Goal: Task Accomplishment & Management: Complete application form

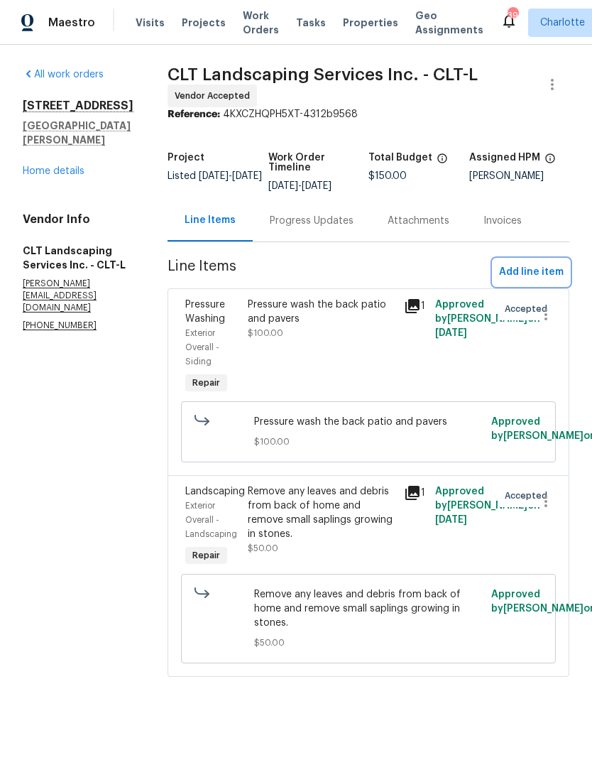
click at [538, 270] on span "Add line item" at bounding box center [531, 272] width 65 height 18
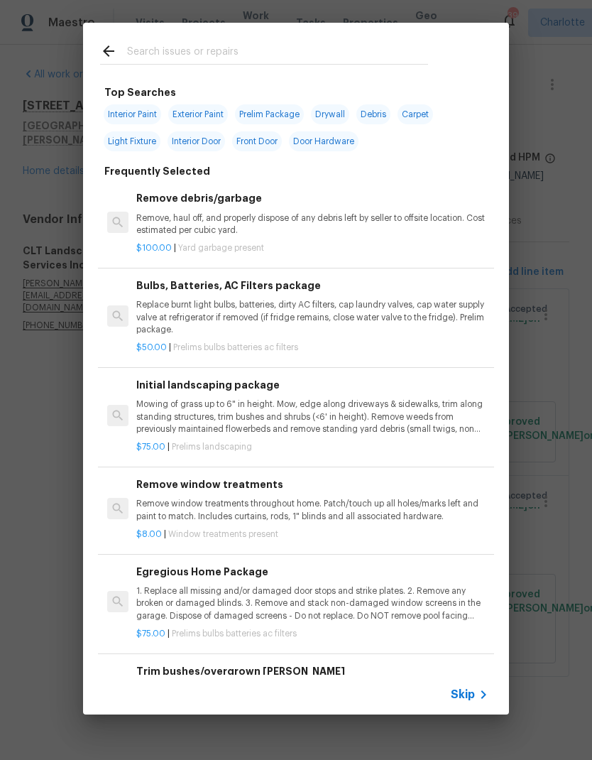
click at [298, 43] on input "text" at bounding box center [277, 53] width 301 height 21
type input "Press"
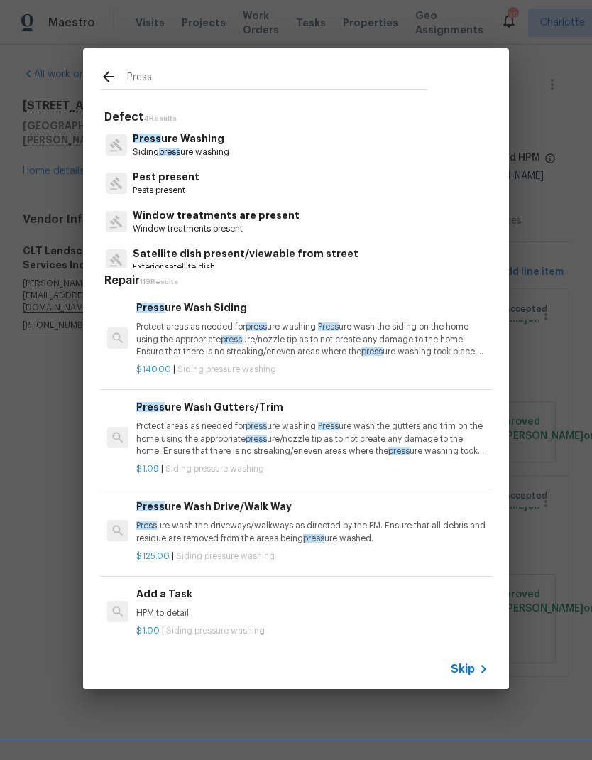
click at [165, 142] on p "Press ure Washing" at bounding box center [181, 138] width 97 height 15
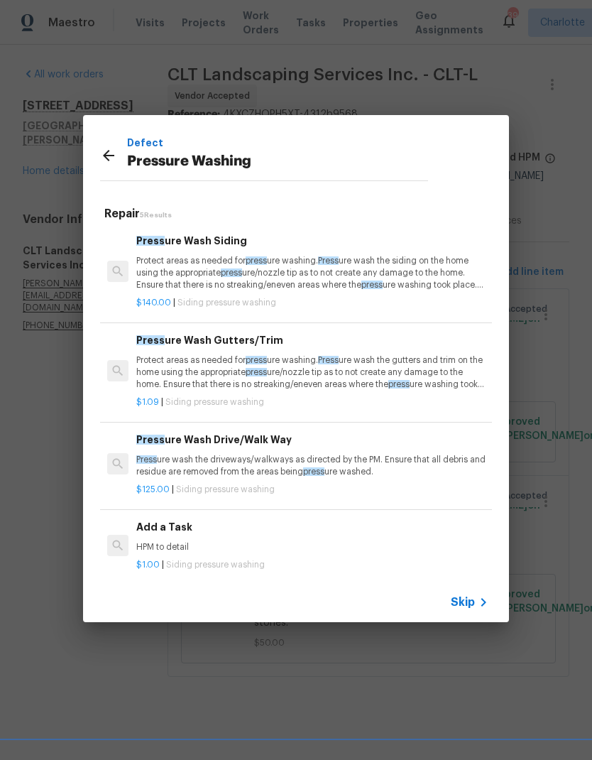
click at [400, 273] on p "Protect areas as needed for press ure washing. Press ure wash the siding on the…" at bounding box center [312, 273] width 352 height 36
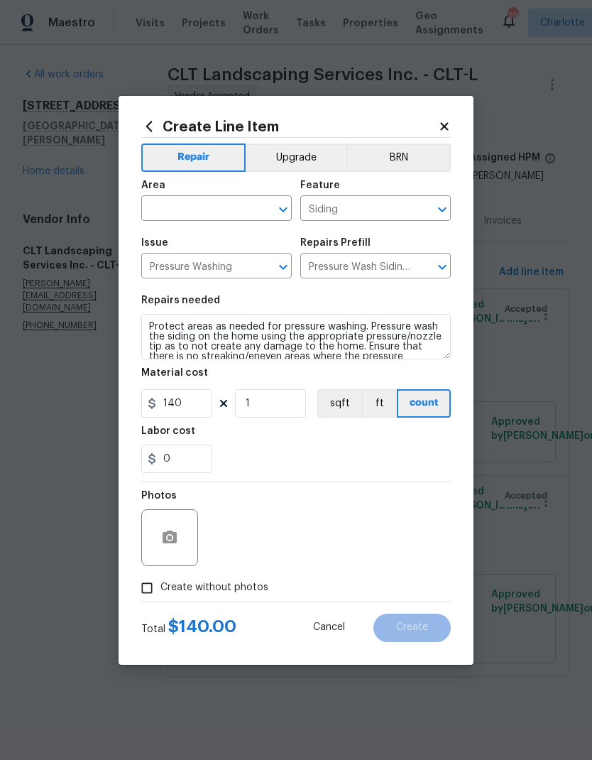
click at [173, 214] on input "text" at bounding box center [196, 210] width 111 height 22
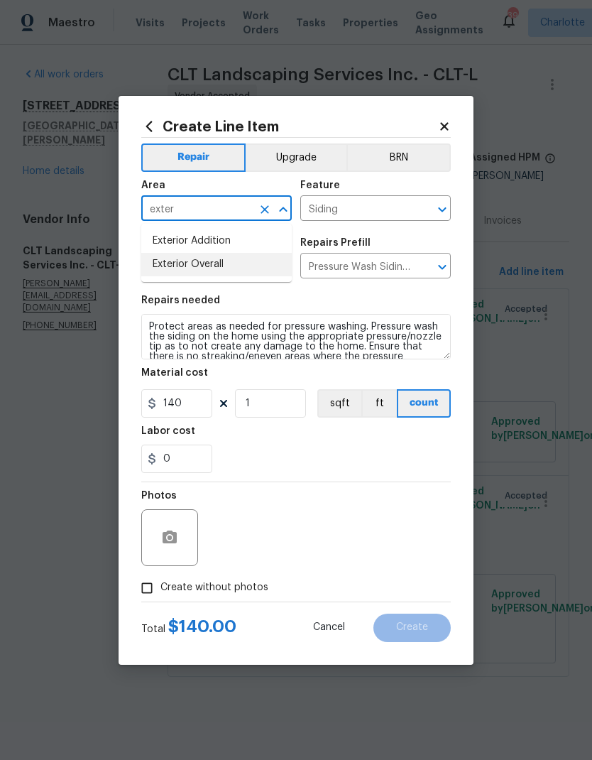
click at [171, 265] on li "Exterior Overall" at bounding box center [216, 264] width 151 height 23
type input "Exterior Overall"
click at [366, 432] on div "Labor cost" at bounding box center [296, 435] width 310 height 18
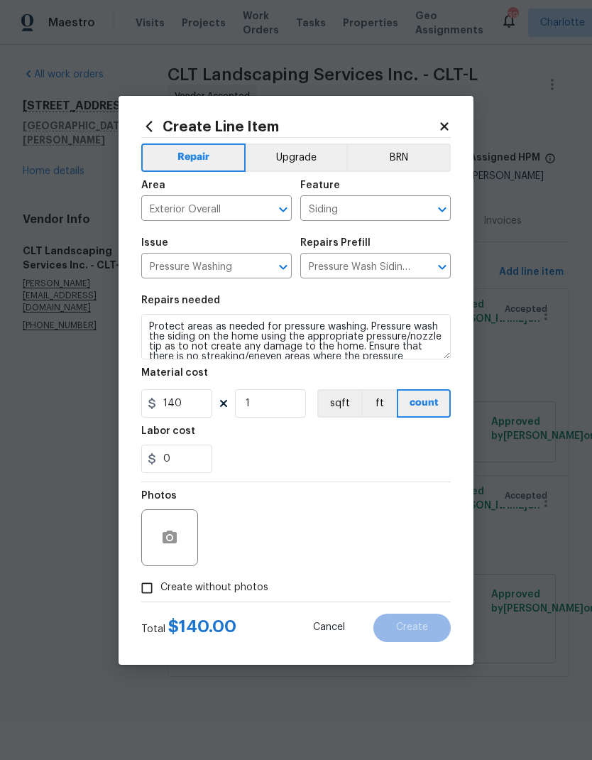
click at [151, 596] on input "Create without photos" at bounding box center [147, 587] width 27 height 27
checkbox input "true"
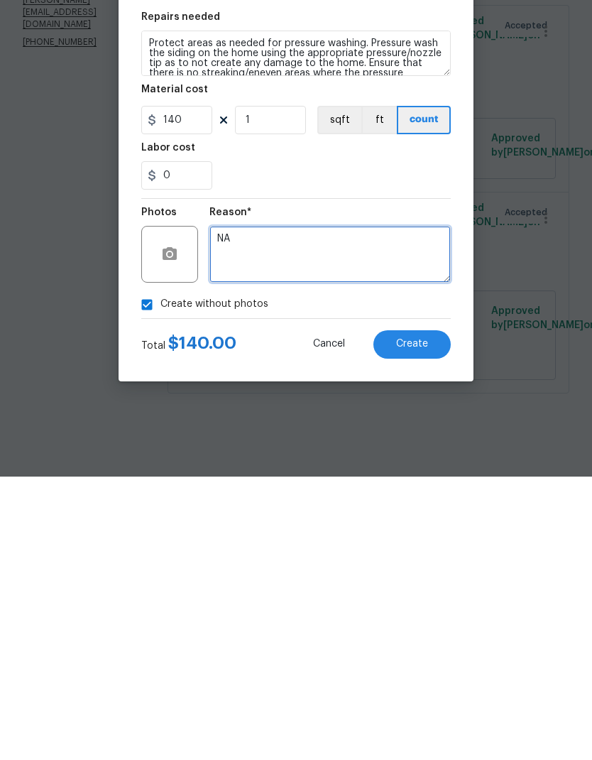
type textarea "NA"
click at [432, 614] on button "Create" at bounding box center [412, 628] width 77 height 28
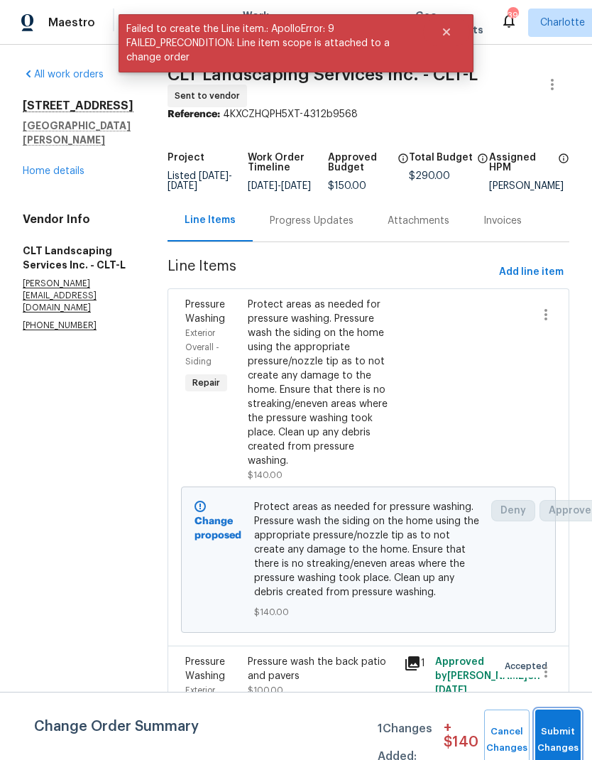
click at [565, 734] on button "Submit Changes" at bounding box center [557, 739] width 45 height 61
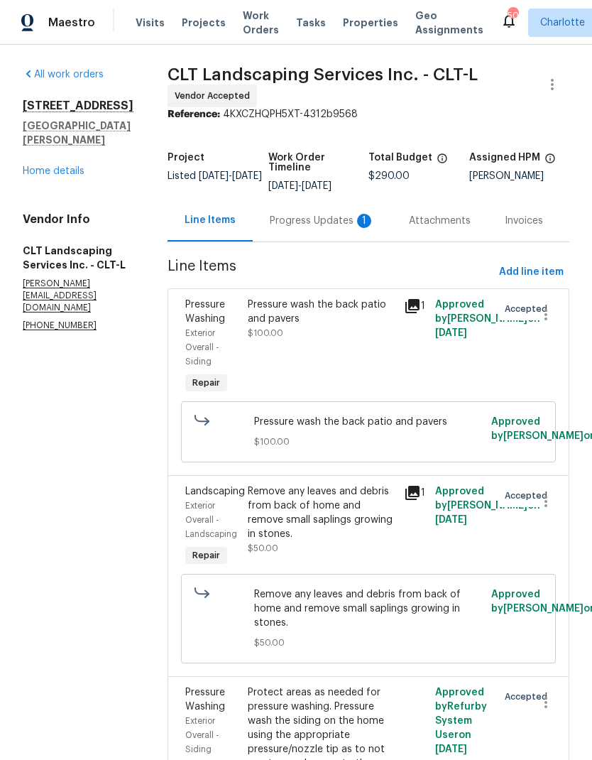
click at [293, 230] on div "Progress Updates 1" at bounding box center [322, 221] width 139 height 42
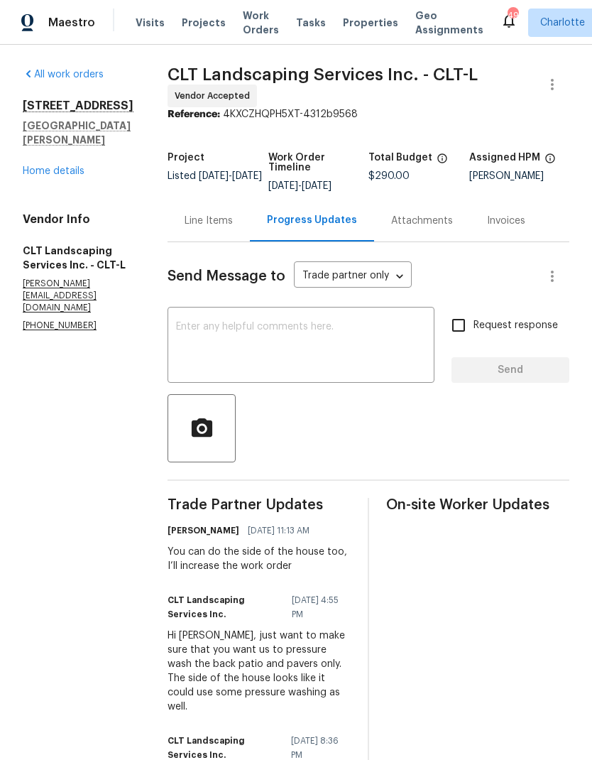
click at [40, 166] on link "Home details" at bounding box center [54, 171] width 62 height 10
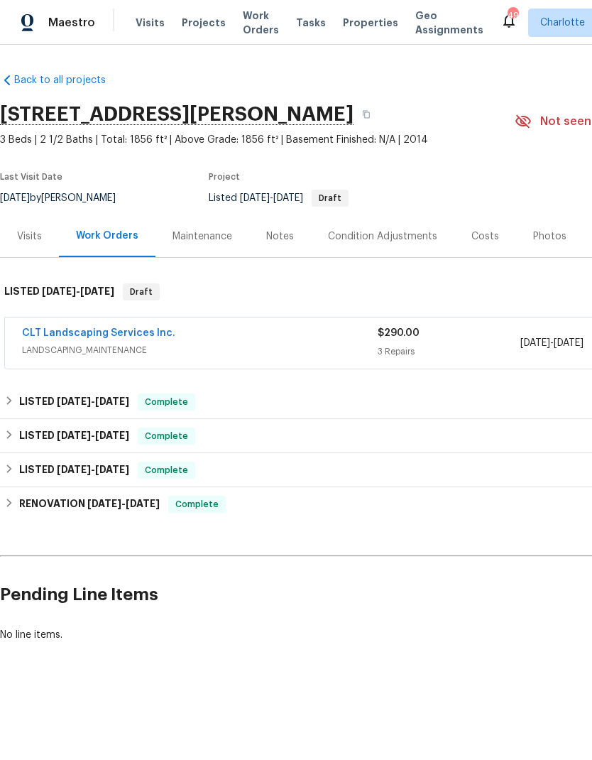
click at [188, 24] on span "Projects" at bounding box center [204, 23] width 44 height 14
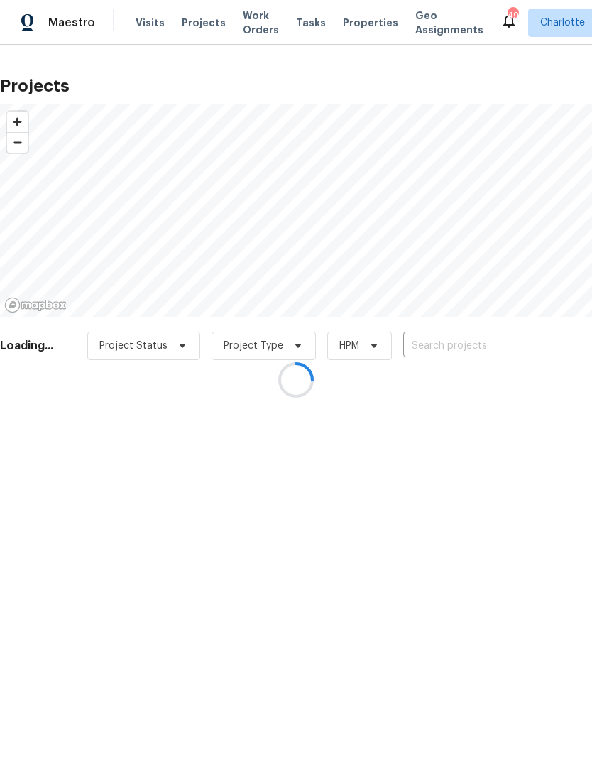
click at [525, 342] on div at bounding box center [296, 380] width 592 height 760
click at [533, 347] on div at bounding box center [296, 380] width 592 height 760
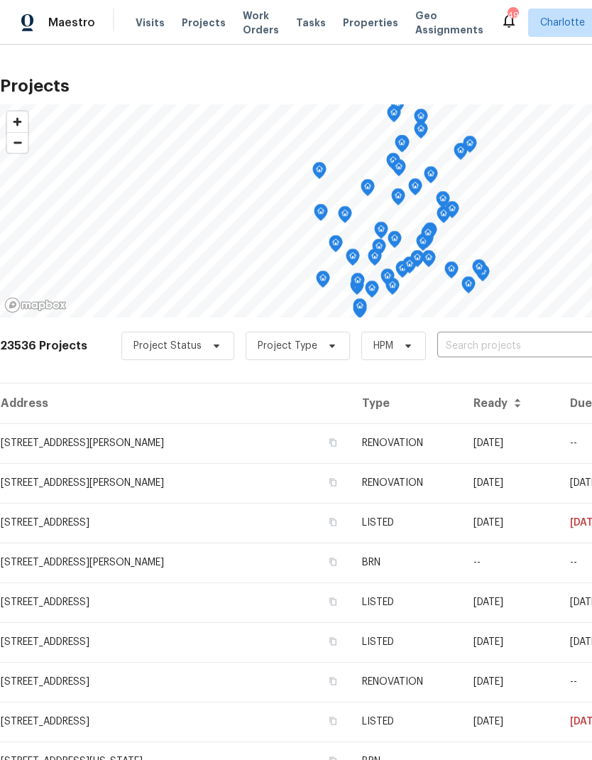
click at [535, 347] on input "text" at bounding box center [518, 346] width 163 height 22
type input "133 devy"
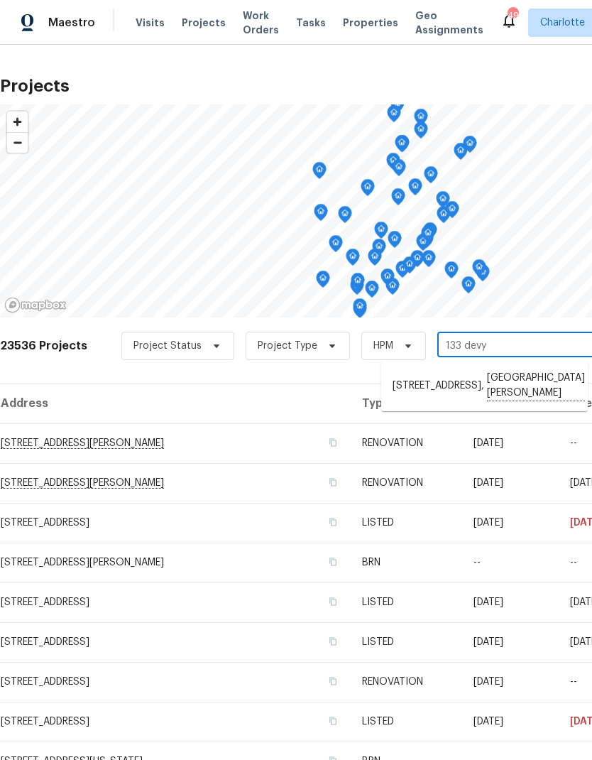
click at [542, 380] on li "133 Devynn Ridge Ct, Mount Holly, NC 28120" at bounding box center [484, 385] width 207 height 39
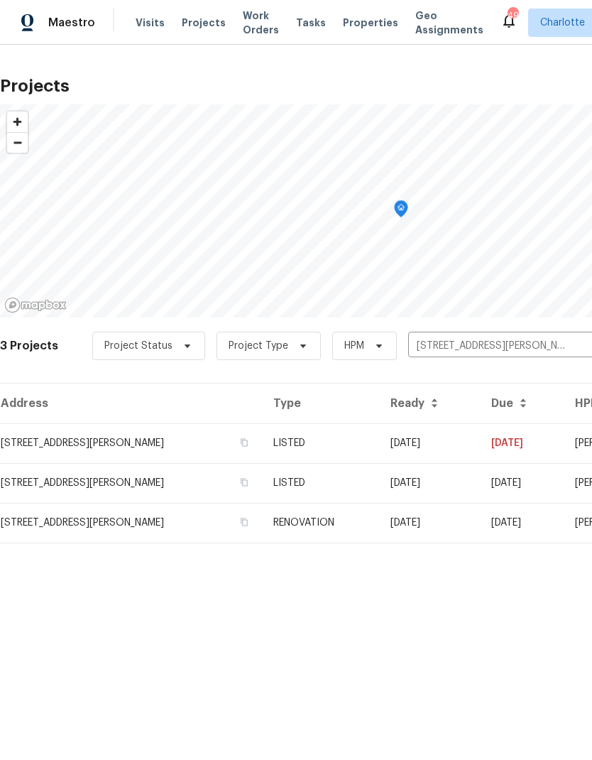
click at [480, 440] on td "[DATE]" at bounding box center [429, 443] width 101 height 40
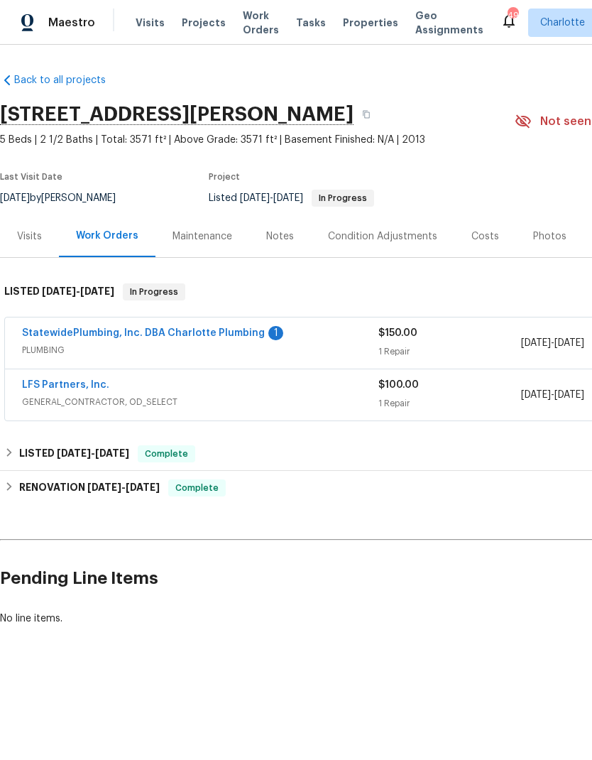
click at [143, 337] on link "StatewidePlumbing, Inc. DBA Charlotte Plumbing" at bounding box center [143, 333] width 243 height 10
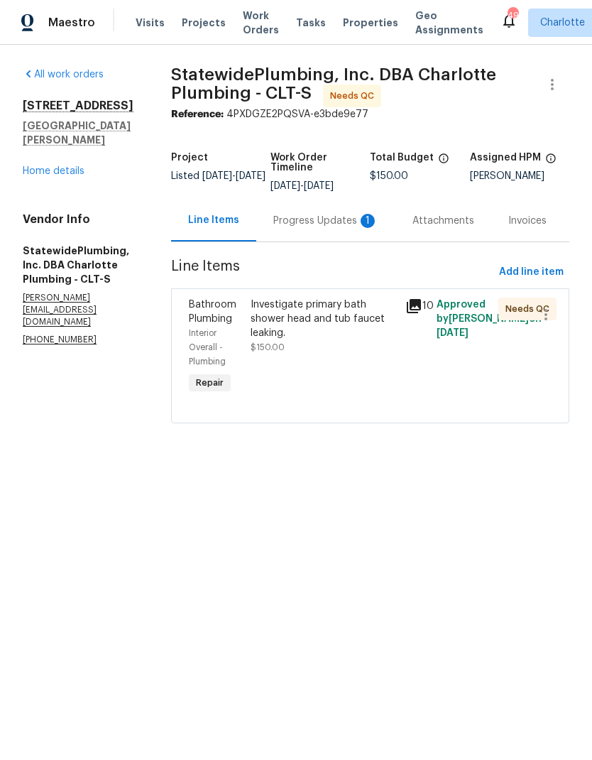
click at [321, 225] on div "Progress Updates 1" at bounding box center [325, 221] width 105 height 14
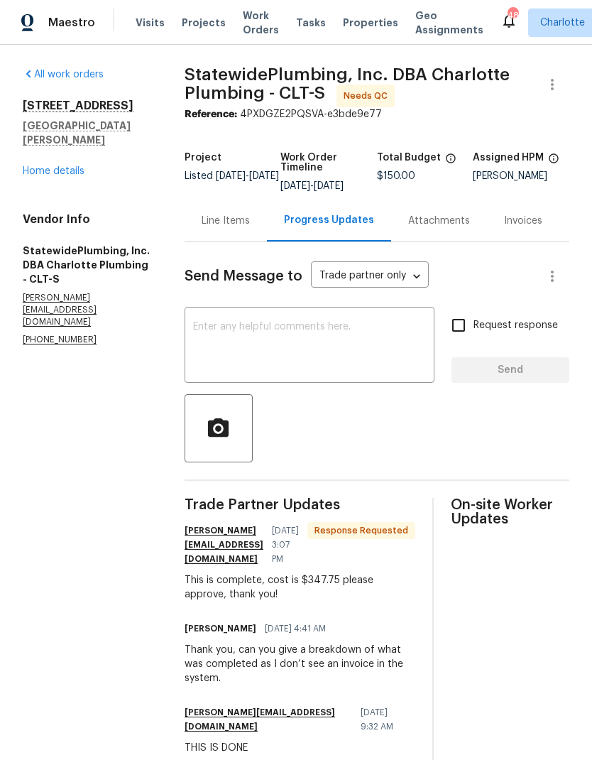
click at [249, 218] on div "Line Items" at bounding box center [226, 221] width 82 height 42
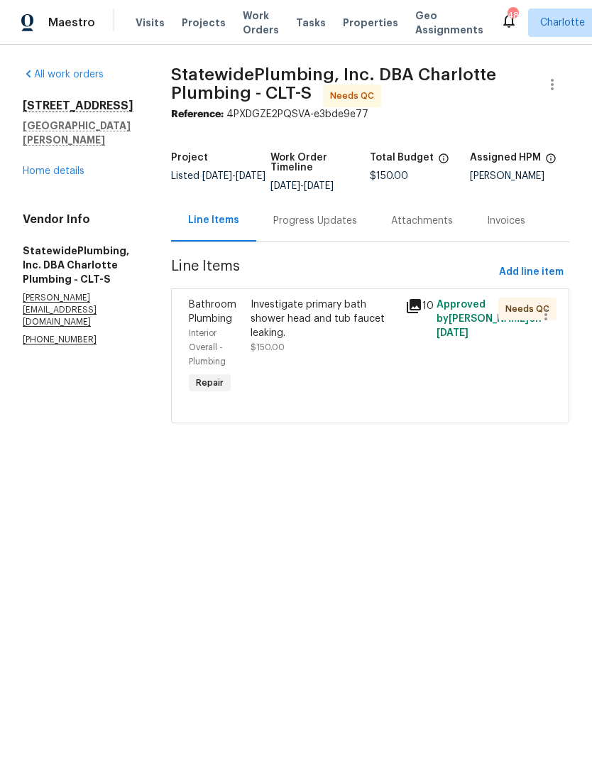
click at [308, 317] on div "Investigate primary bath shower head and tub faucet leaking." at bounding box center [324, 319] width 146 height 43
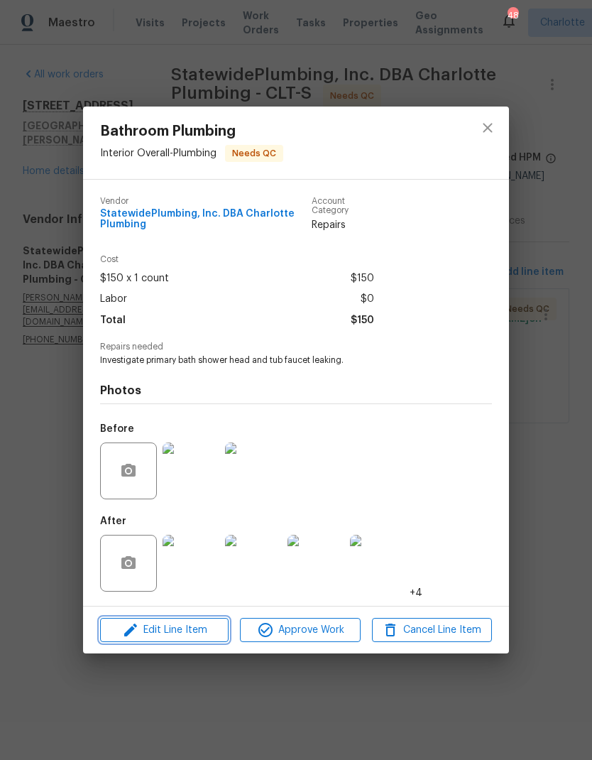
click at [200, 643] on button "Edit Line Item" at bounding box center [164, 630] width 129 height 25
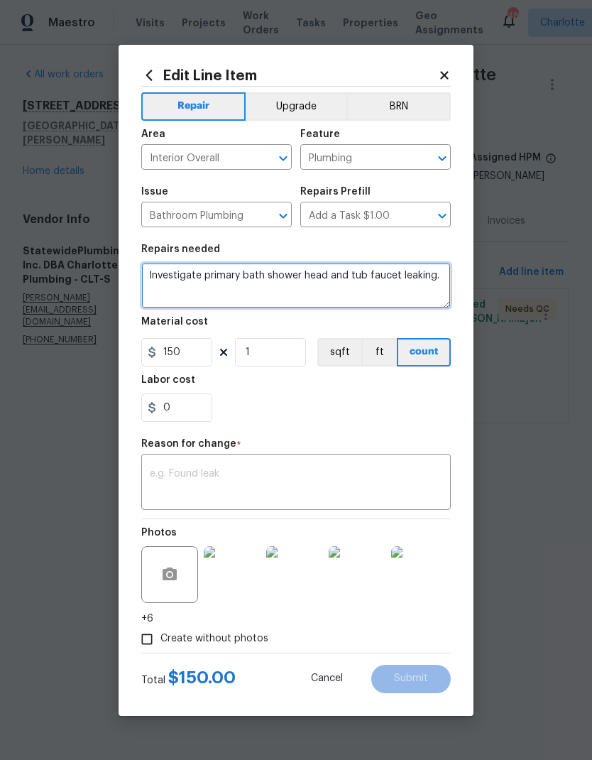
click at [168, 274] on textarea "Investigate primary bath shower head and tub faucet leaking." at bounding box center [296, 285] width 310 height 45
click at [168, 273] on textarea "Investigate primary bath shower head and tub faucet leaking." at bounding box center [296, 285] width 310 height 45
click at [161, 271] on textarea "Investigate primary bath shower head and tub faucet leaking." at bounding box center [296, 285] width 310 height 45
click at [164, 271] on textarea "Investigate primary bath shower head and tub faucet leaking." at bounding box center [296, 285] width 310 height 45
click at [163, 271] on textarea "Investigate primary bath shower head and tub faucet leaking." at bounding box center [296, 285] width 310 height 45
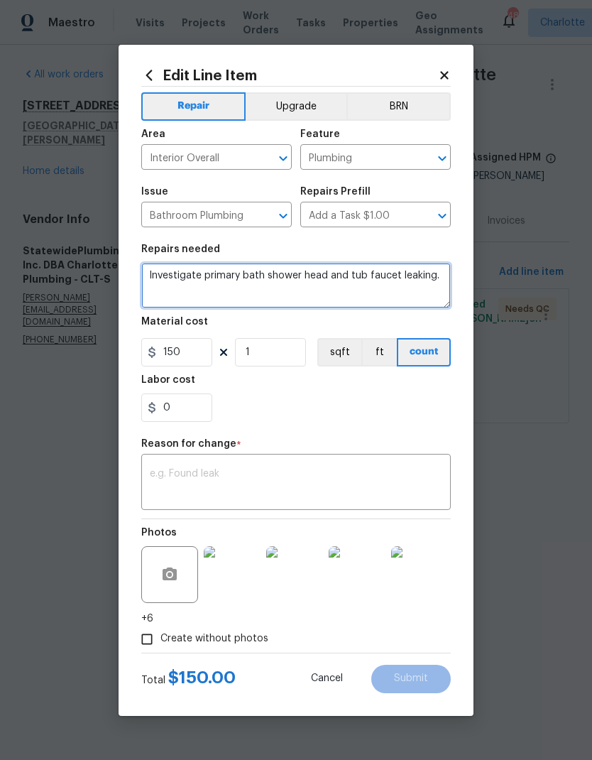
paste textarea "M aster b a throom tu b inst alled a new overflow pla te. Repla ced f ailed sho…"
type textarea "M aster b a throom tu b inst alled a new overflow pla te. Repla ced f ailed sho…"
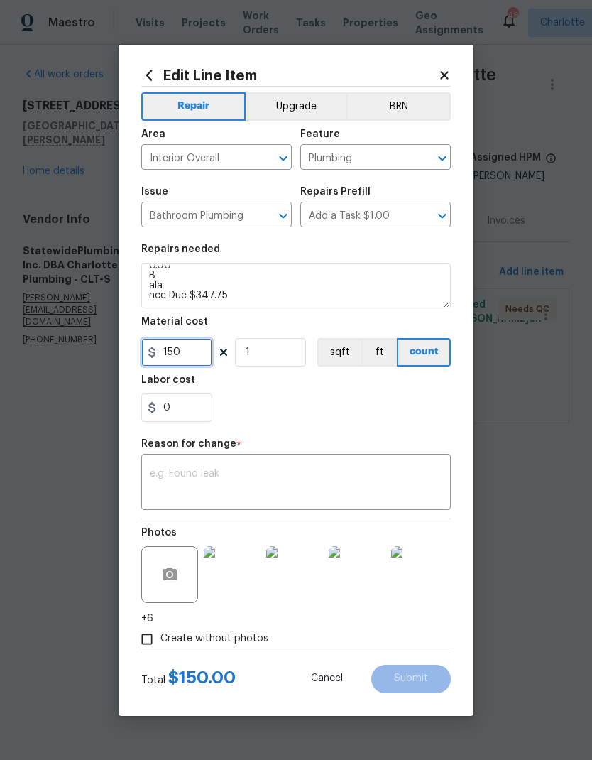
click at [202, 354] on input "150" at bounding box center [176, 352] width 71 height 28
type input "347.75"
click at [420, 412] on div "0" at bounding box center [296, 407] width 310 height 28
click at [399, 473] on textarea at bounding box center [296, 484] width 293 height 30
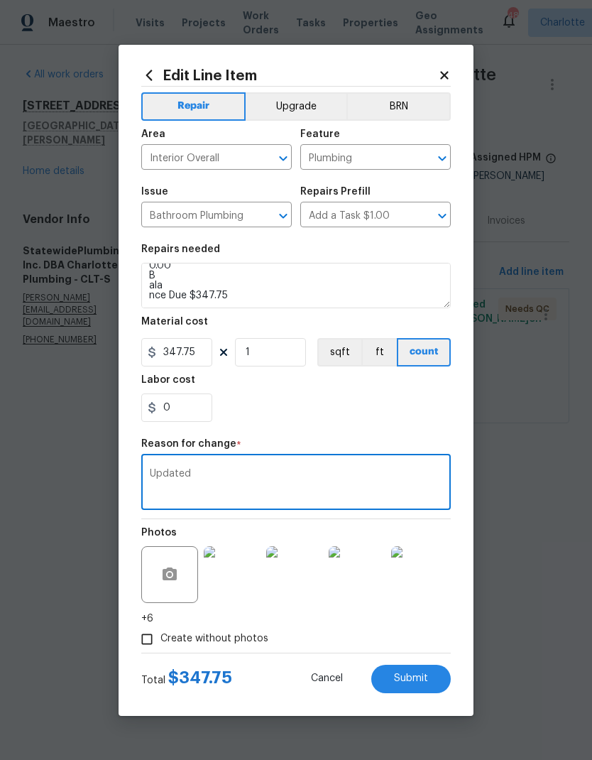
type textarea "Updated"
click at [385, 406] on div "0" at bounding box center [296, 407] width 310 height 28
click at [432, 676] on button "Submit" at bounding box center [411, 679] width 80 height 28
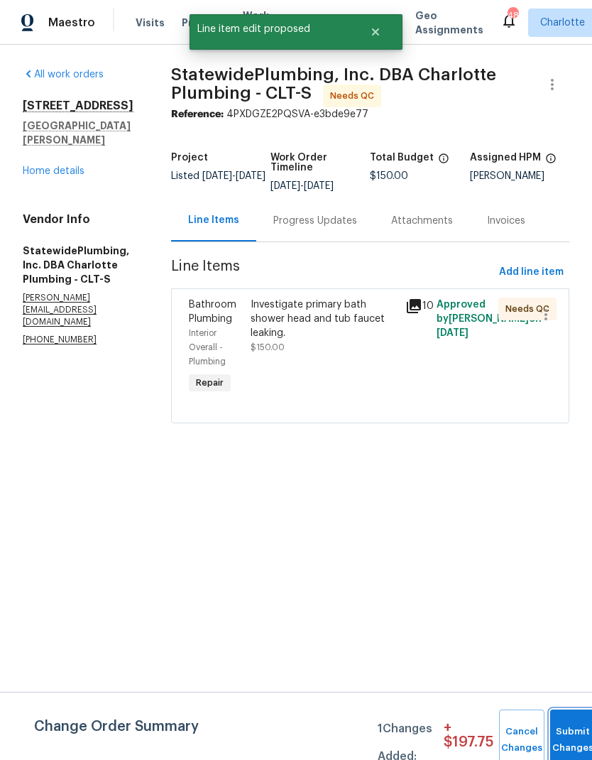
click at [565, 729] on button "Submit Changes" at bounding box center [572, 739] width 45 height 61
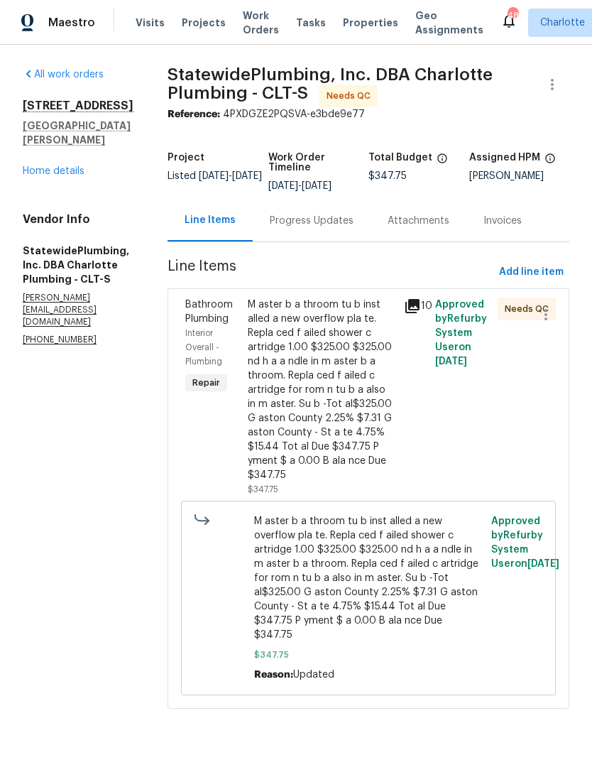
click at [353, 417] on div "M aster b a throom tu b inst alled a new overflow pla te. Repla ced f ailed sho…" at bounding box center [322, 390] width 148 height 185
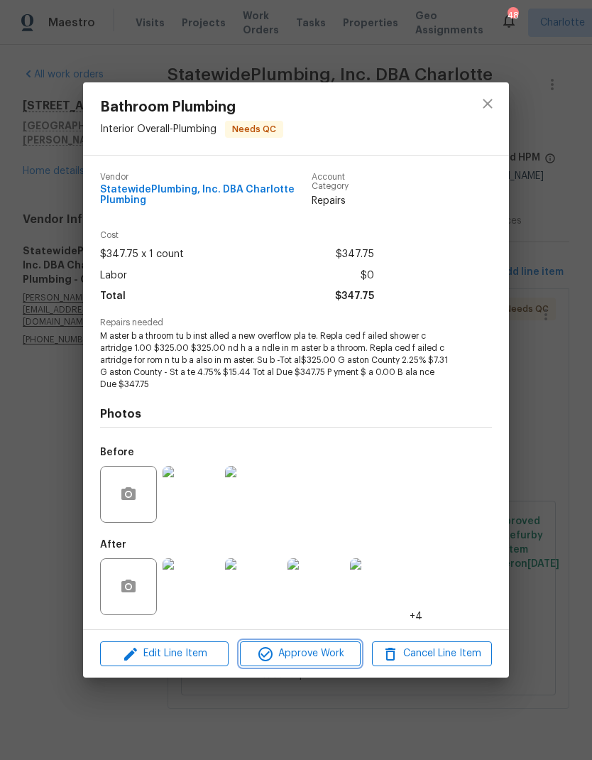
click at [315, 660] on span "Approve Work" at bounding box center [299, 654] width 111 height 18
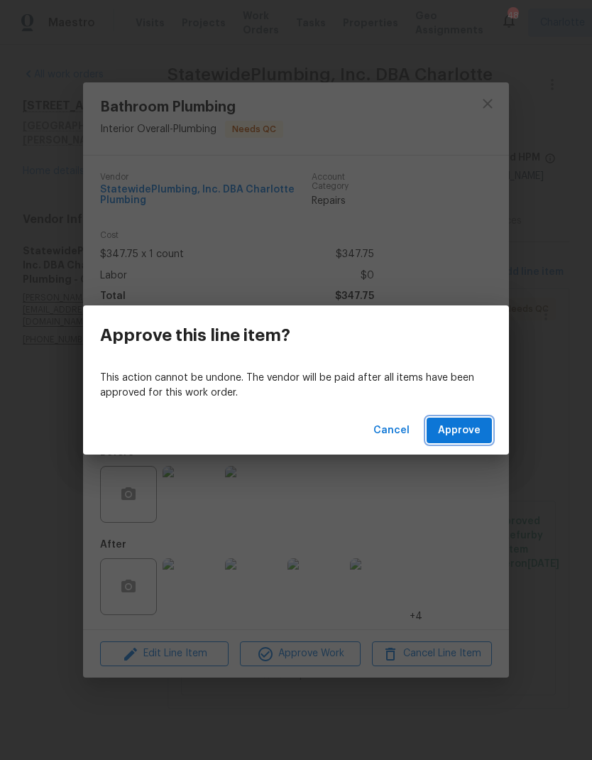
click at [470, 427] on span "Approve" at bounding box center [459, 431] width 43 height 18
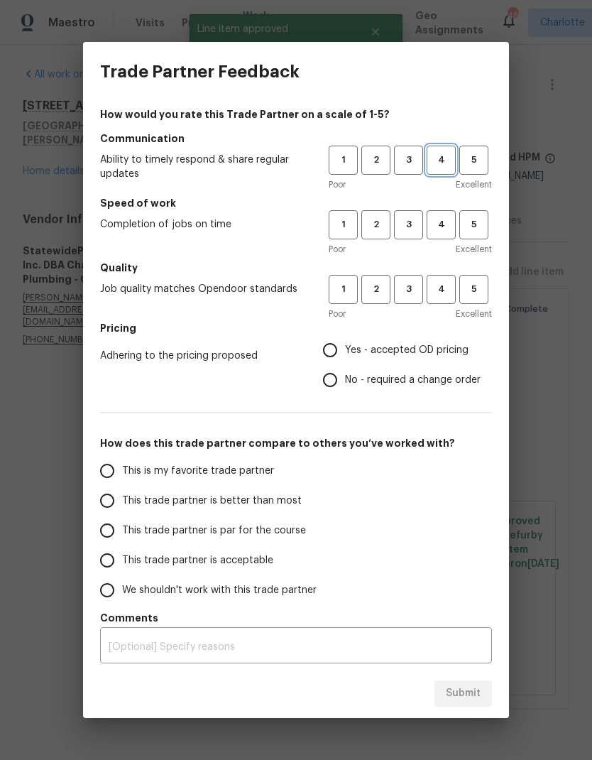
click at [447, 153] on span "4" at bounding box center [441, 160] width 26 height 16
click at [451, 228] on span "4" at bounding box center [441, 225] width 26 height 16
click at [453, 284] on span "4" at bounding box center [441, 289] width 26 height 16
click at [332, 359] on input "Yes - accepted OD pricing" at bounding box center [330, 350] width 30 height 30
radio input "true"
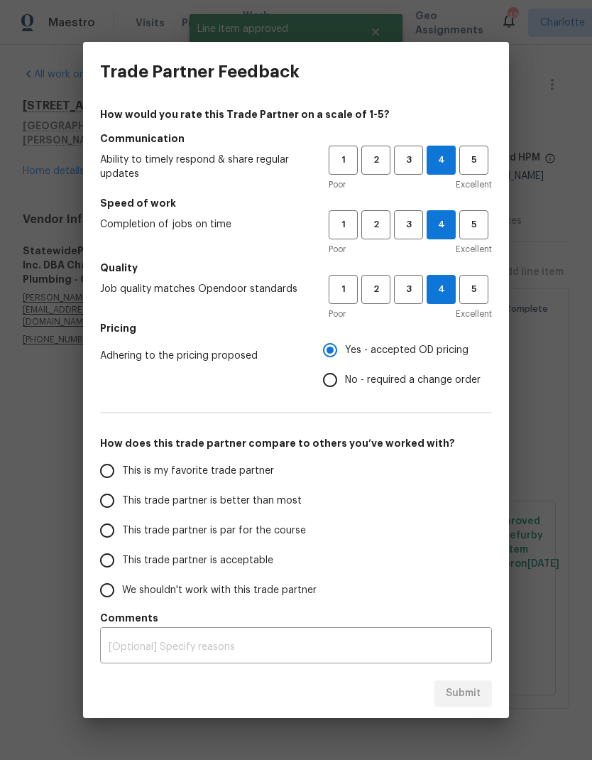
click at [249, 504] on span "This trade partner is better than most" at bounding box center [212, 501] width 180 height 15
click at [122, 504] on input "This trade partner is better than most" at bounding box center [107, 501] width 30 height 30
click at [474, 696] on span "Submit" at bounding box center [463, 694] width 35 height 18
radio input "true"
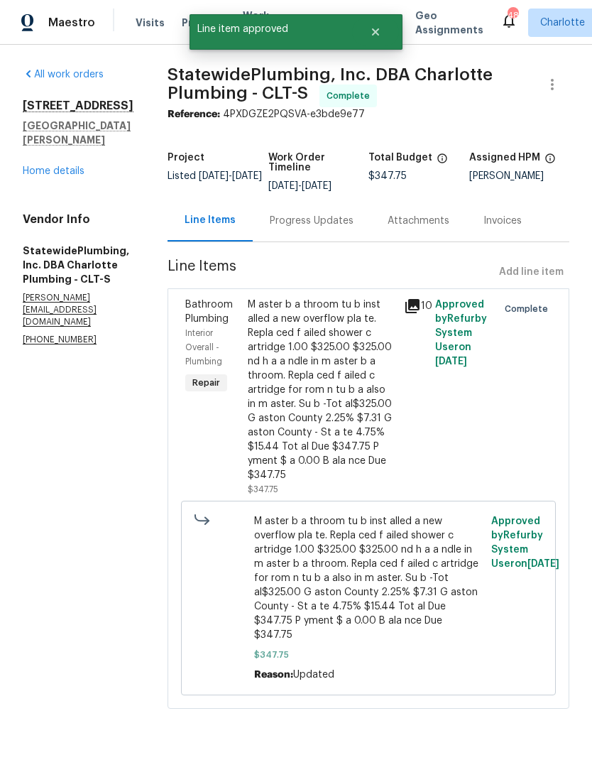
radio input "false"
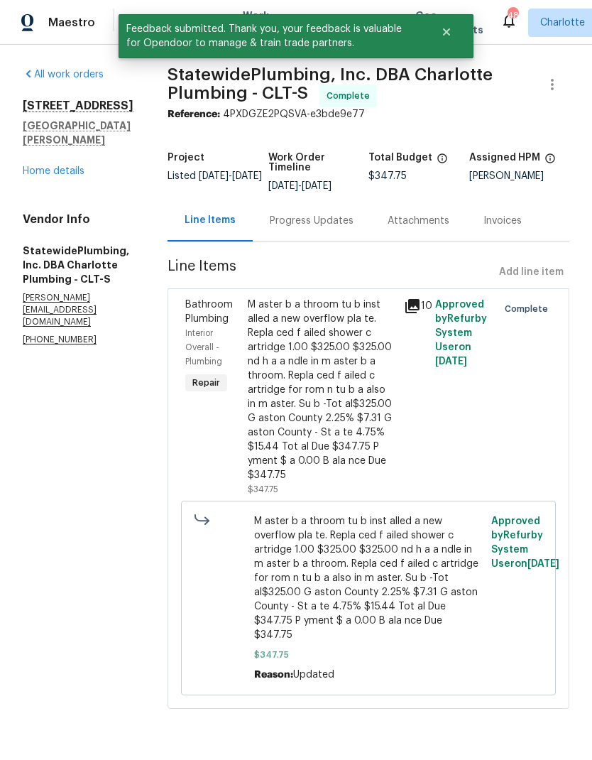
click at [38, 166] on link "Home details" at bounding box center [54, 171] width 62 height 10
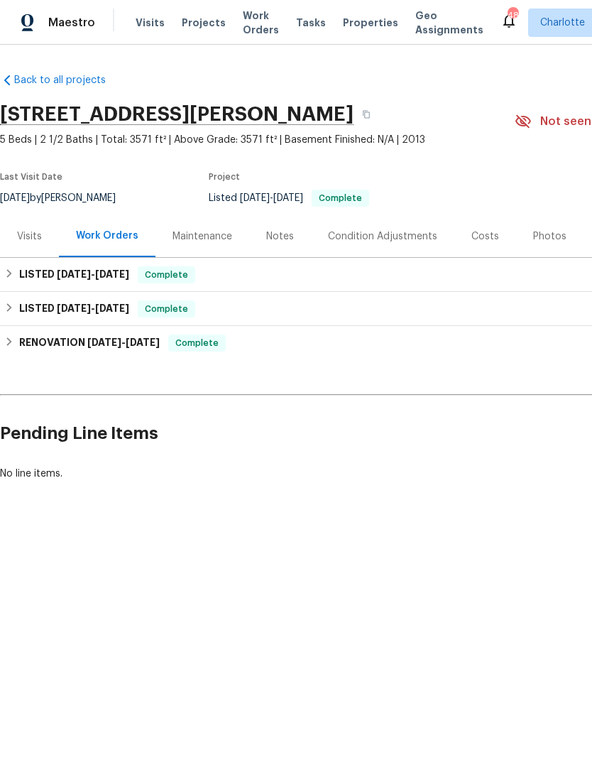
click at [186, 28] on span "Projects" at bounding box center [204, 23] width 44 height 14
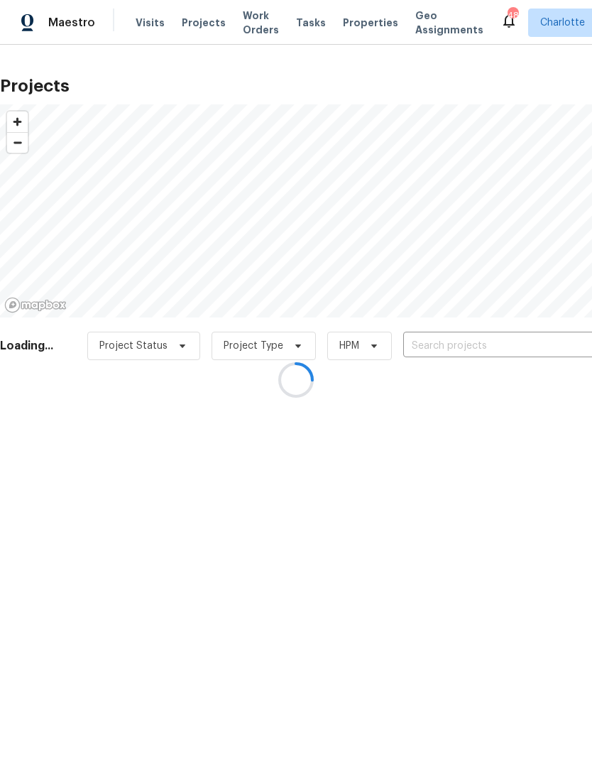
click at [501, 345] on div at bounding box center [296, 380] width 592 height 760
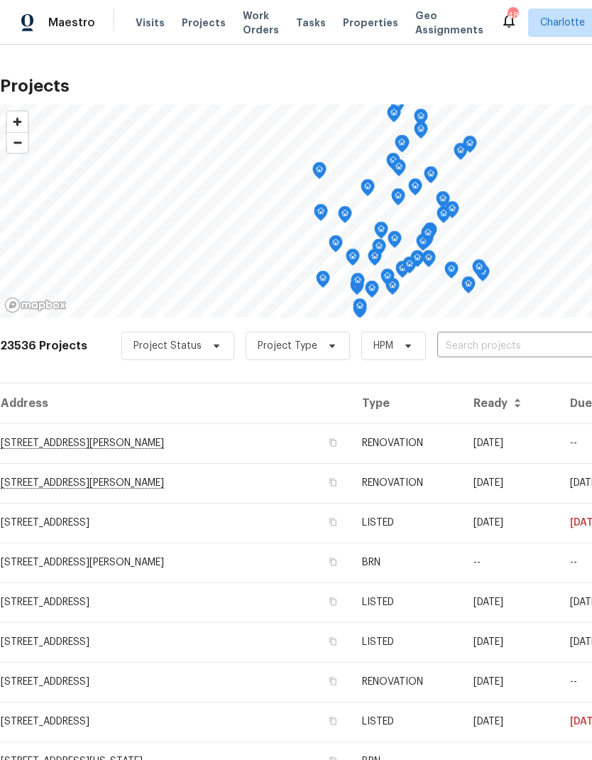
click at [525, 344] on input "text" at bounding box center [518, 346] width 163 height 22
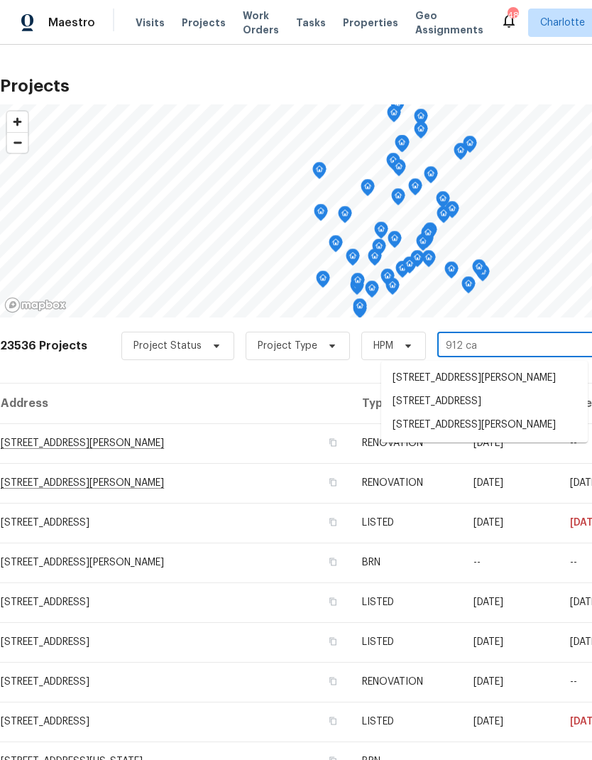
type input "912 car"
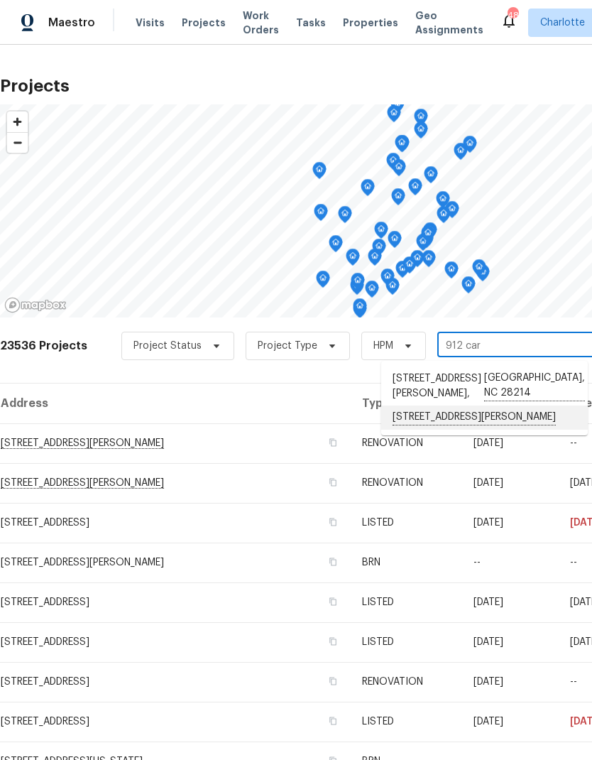
click at [503, 405] on li "[STREET_ADDRESS][PERSON_NAME]" at bounding box center [484, 417] width 207 height 24
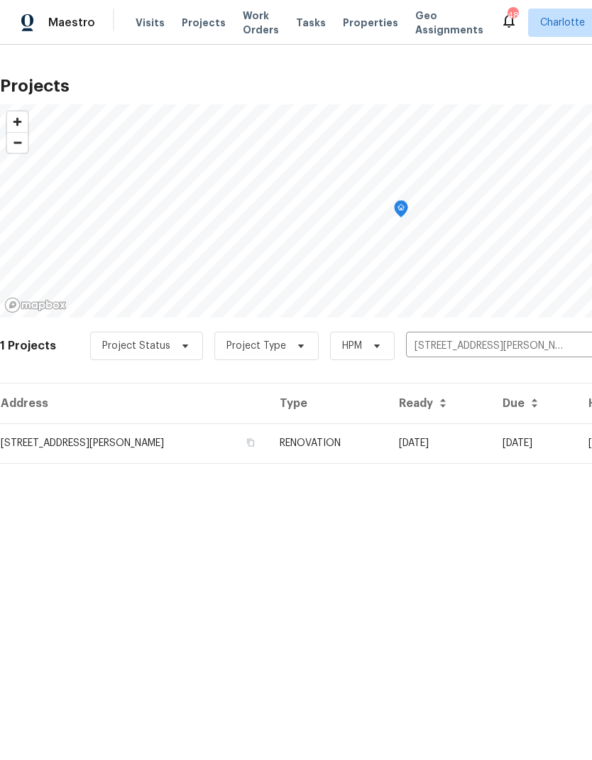
click at [491, 445] on td "[DATE]" at bounding box center [440, 443] width 104 height 40
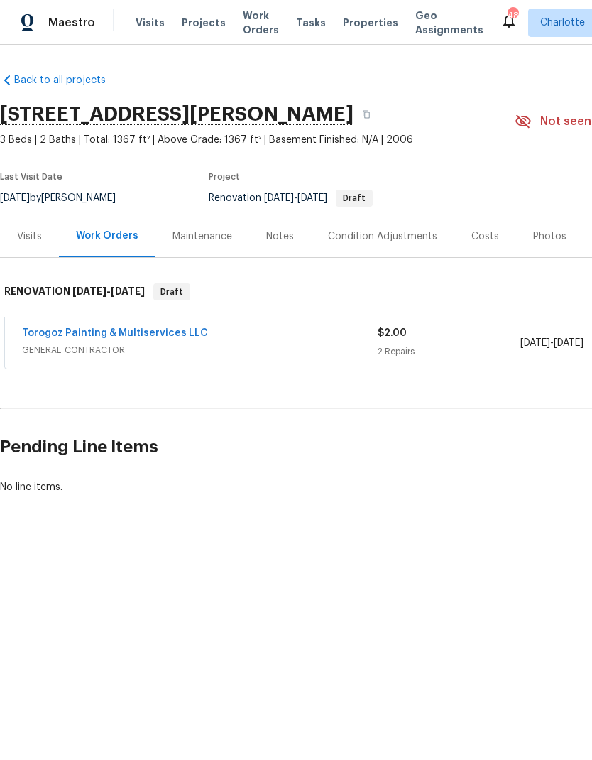
click at [191, 26] on span "Projects" at bounding box center [204, 23] width 44 height 14
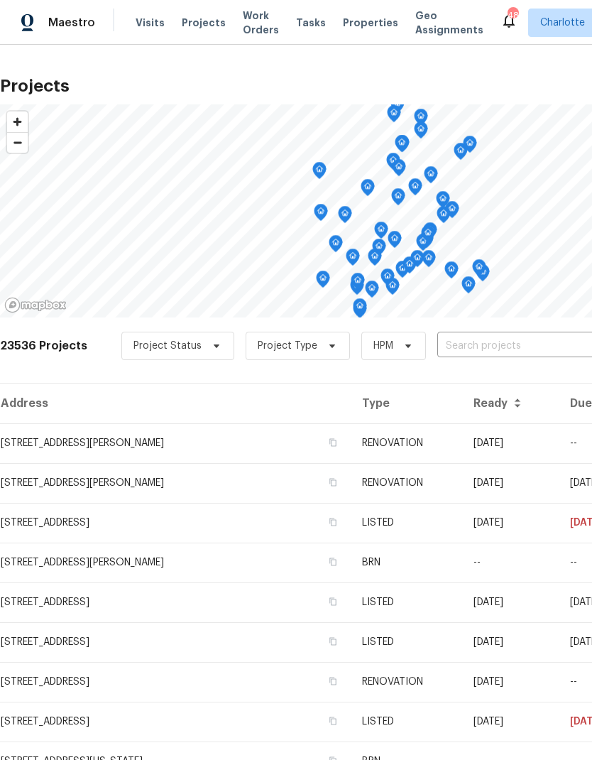
click at [524, 347] on input "text" at bounding box center [518, 346] width 163 height 22
type input "2100 bou"
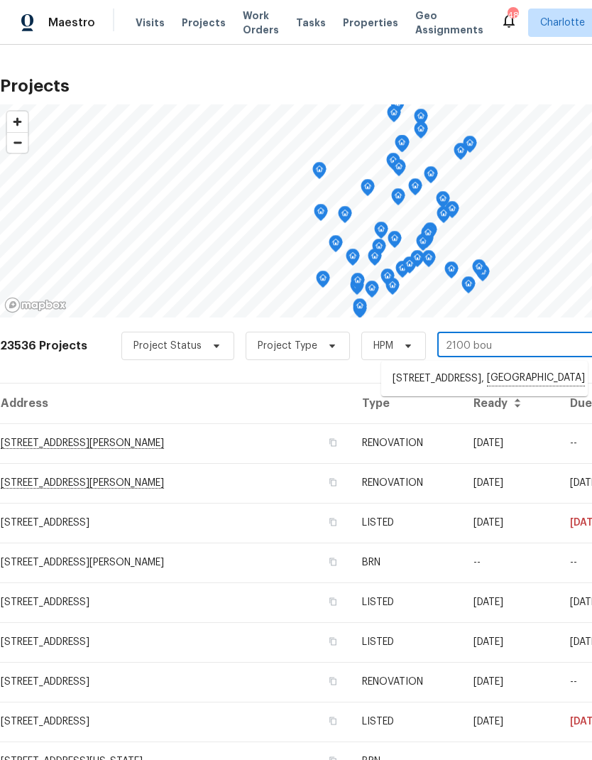
click at [516, 380] on li "2100 Boulder Ct, Gastonia, NC 28054" at bounding box center [484, 378] width 207 height 24
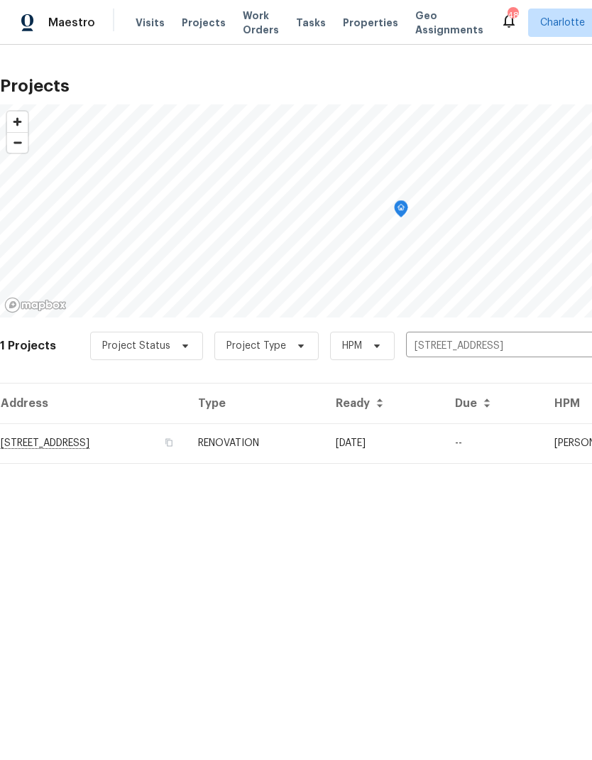
click at [444, 439] on td "[DATE]" at bounding box center [384, 443] width 119 height 40
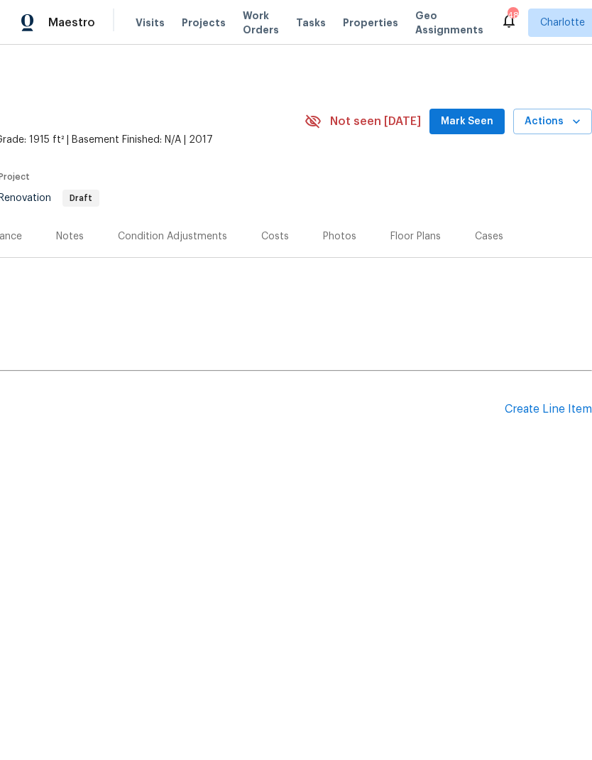
scroll to position [0, 210]
click at [546, 411] on div "Create Line Item" at bounding box center [548, 409] width 87 height 13
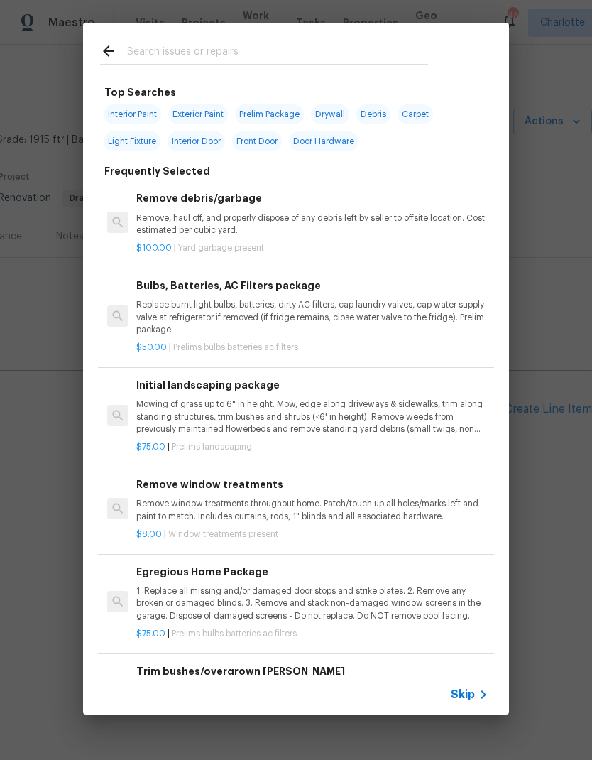
click at [127, 49] on input "text" at bounding box center [277, 53] width 301 height 21
type input "Clean"
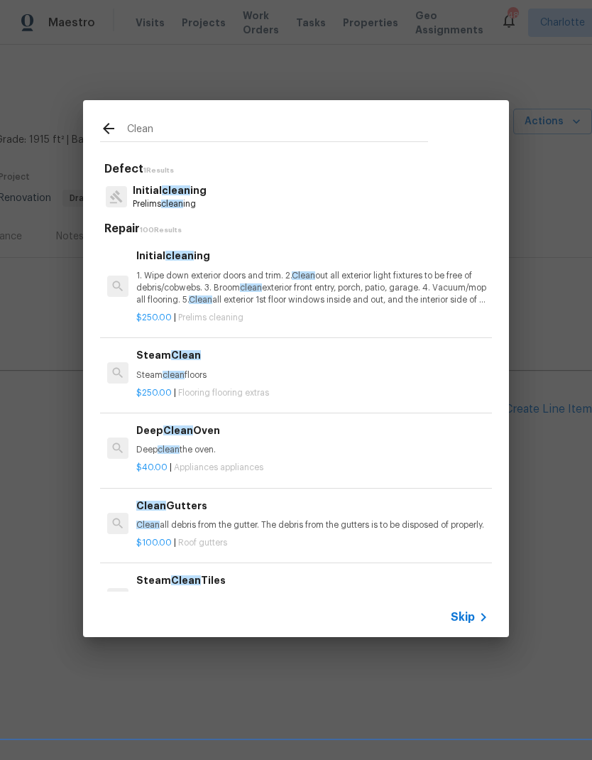
click at [274, 284] on p "1. Wipe down exterior doors and trim. 2. Clean out all exterior light fixtures …" at bounding box center [312, 288] width 352 height 36
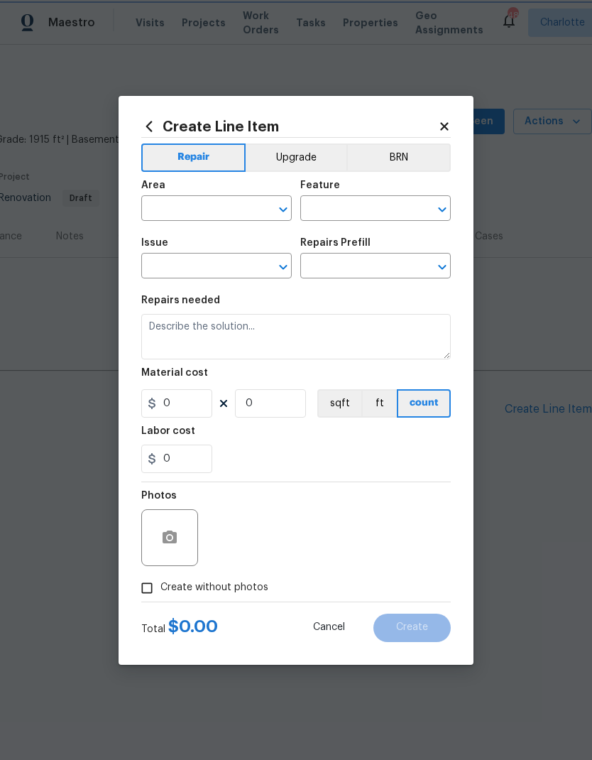
type input "Home Readiness Packages"
type input "Initial cleaning"
type input "Initial cleaning $250.00"
type textarea "1. Wipe down exterior doors and trim. 2. Clean out all exterior light fixtures …"
type input "250"
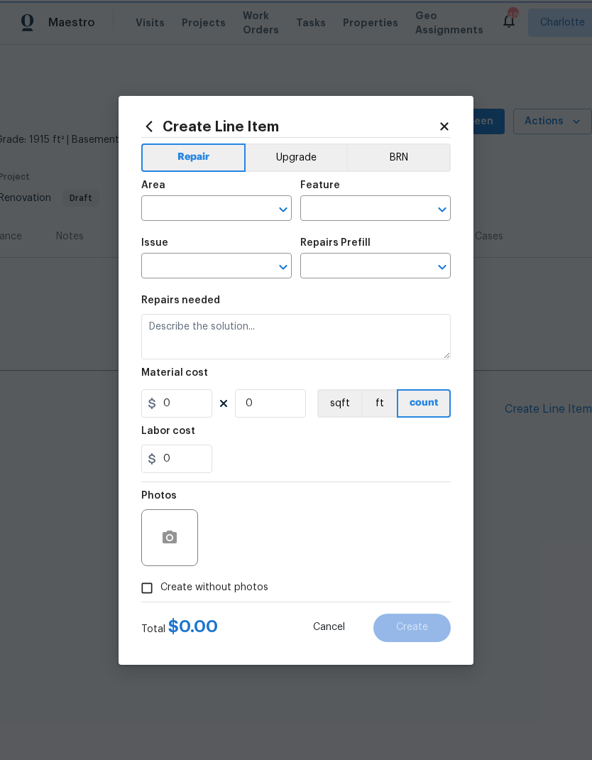
type input "1"
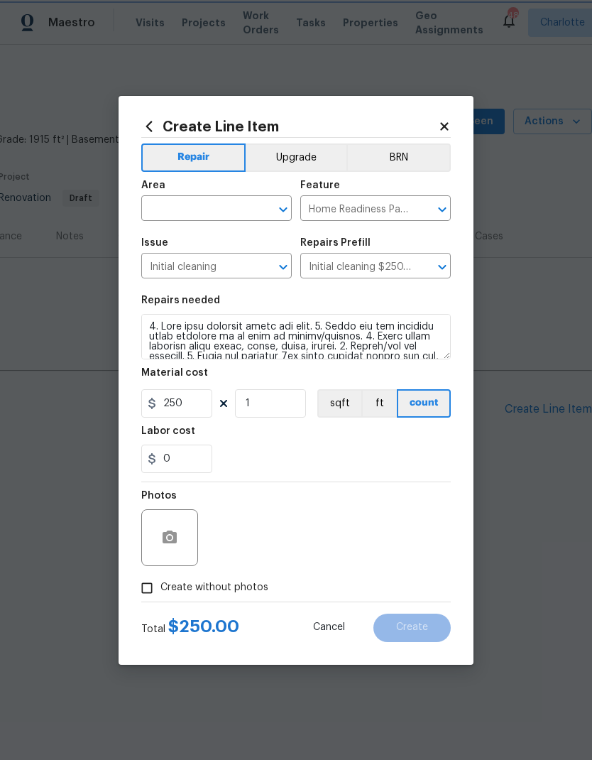
click at [256, 206] on button "Clear" at bounding box center [265, 210] width 20 height 20
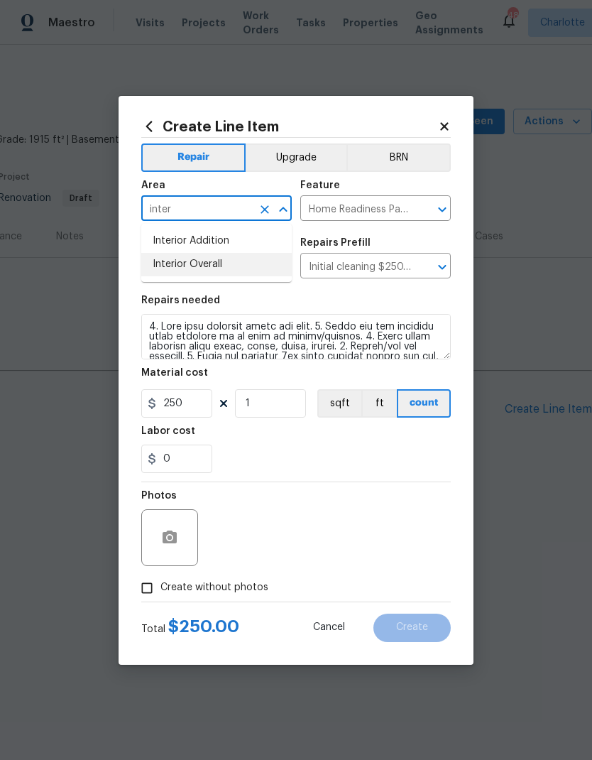
click at [222, 270] on li "Interior Overall" at bounding box center [216, 264] width 151 height 23
type input "Interior Overall"
click at [329, 430] on div "Labor cost" at bounding box center [296, 435] width 310 height 18
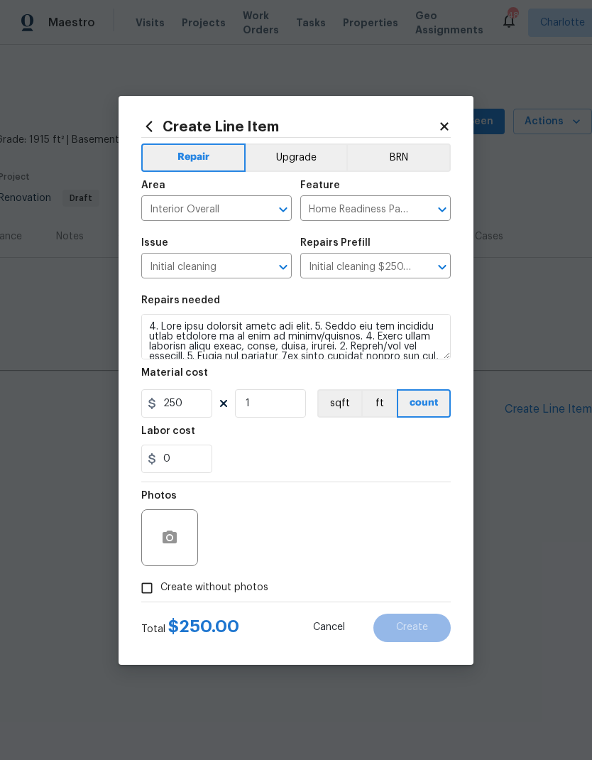
click at [153, 599] on input "Create without photos" at bounding box center [147, 587] width 27 height 27
checkbox input "true"
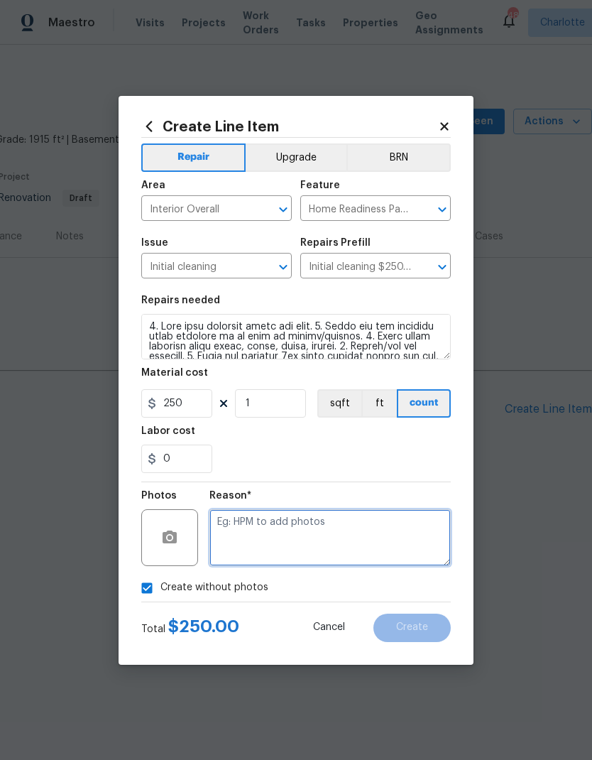
click at [285, 525] on textarea at bounding box center [329, 537] width 241 height 57
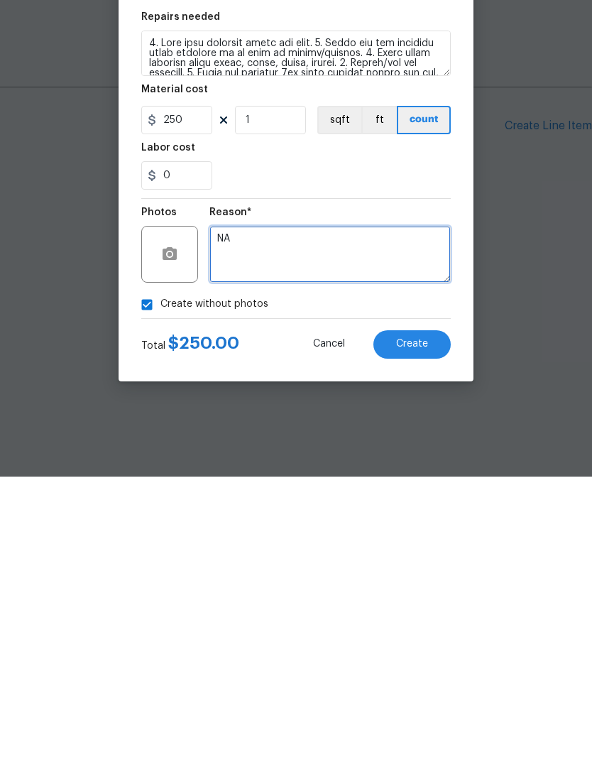
type textarea "NA"
click at [428, 614] on button "Create" at bounding box center [412, 628] width 77 height 28
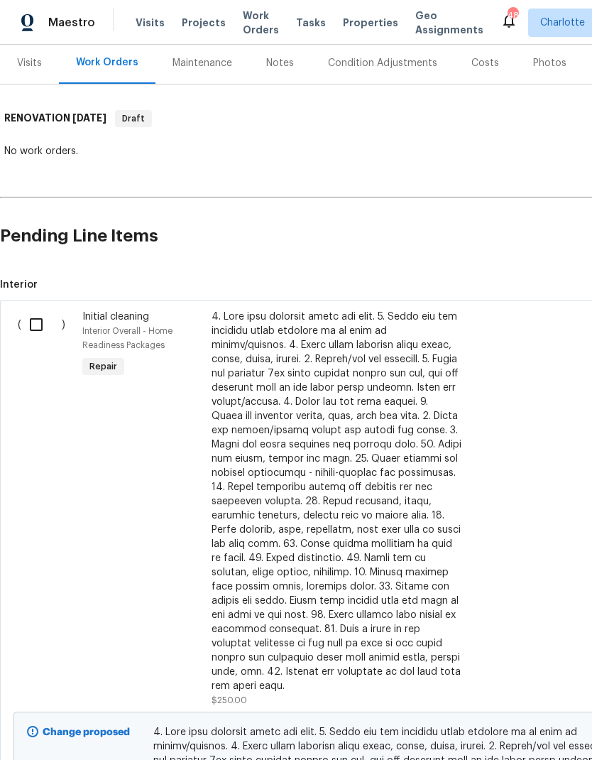
scroll to position [176, 0]
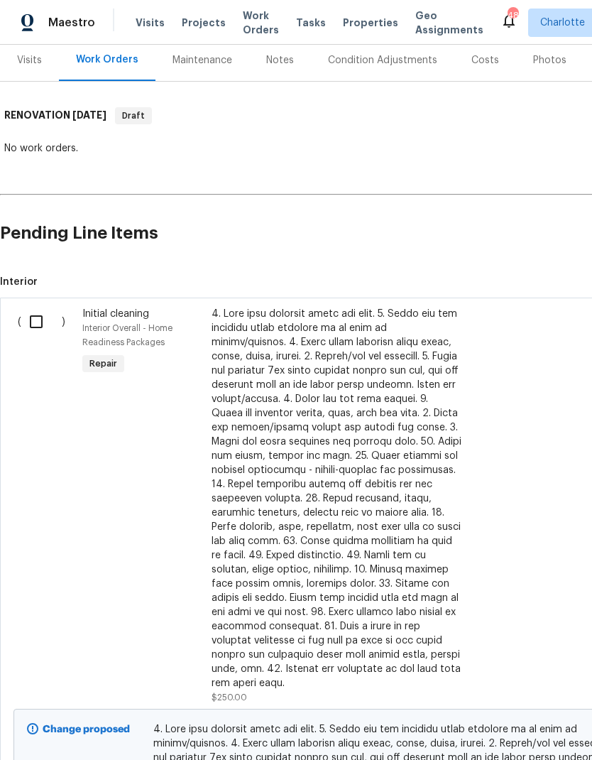
click at [32, 321] on input "checkbox" at bounding box center [41, 322] width 40 height 30
checkbox input "true"
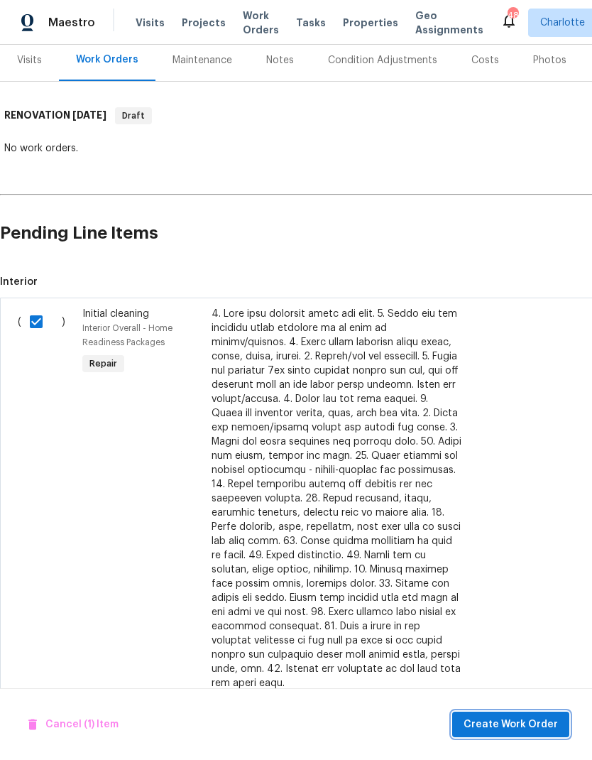
click at [535, 726] on span "Create Work Order" at bounding box center [511, 725] width 94 height 18
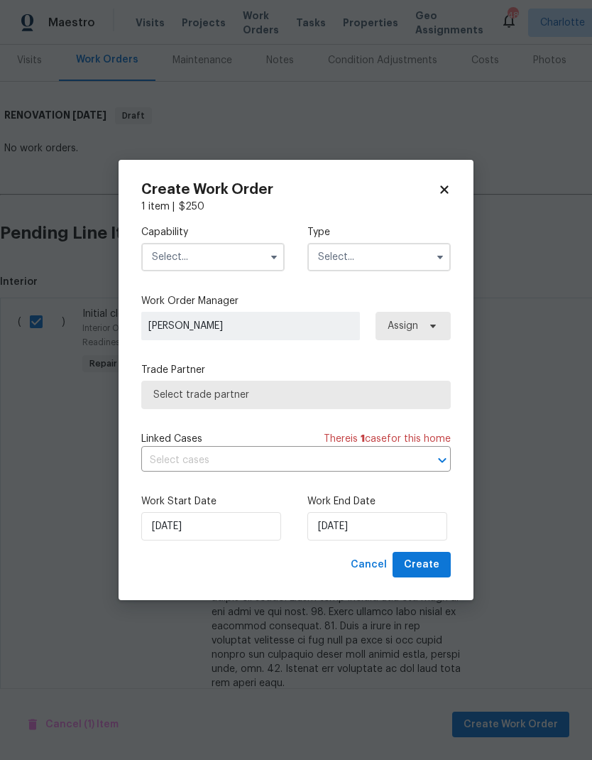
click at [282, 253] on button "button" at bounding box center [274, 257] width 17 height 17
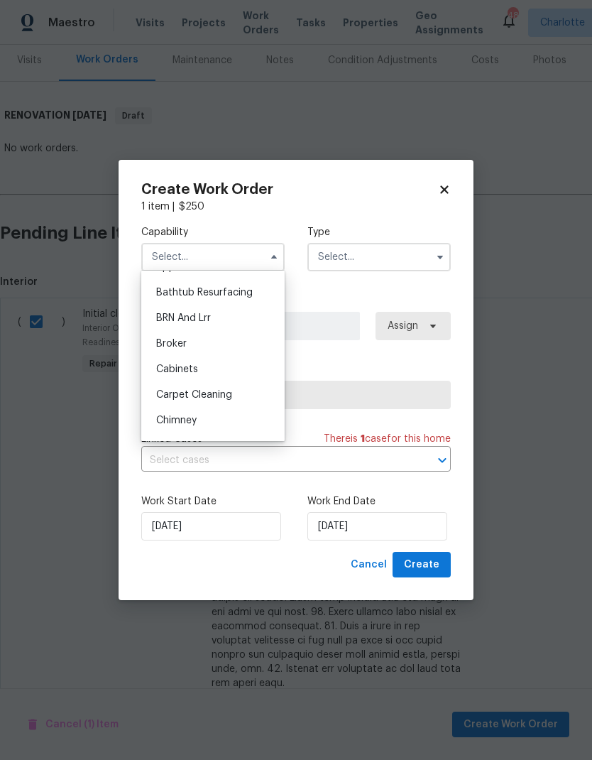
scroll to position [144, 0]
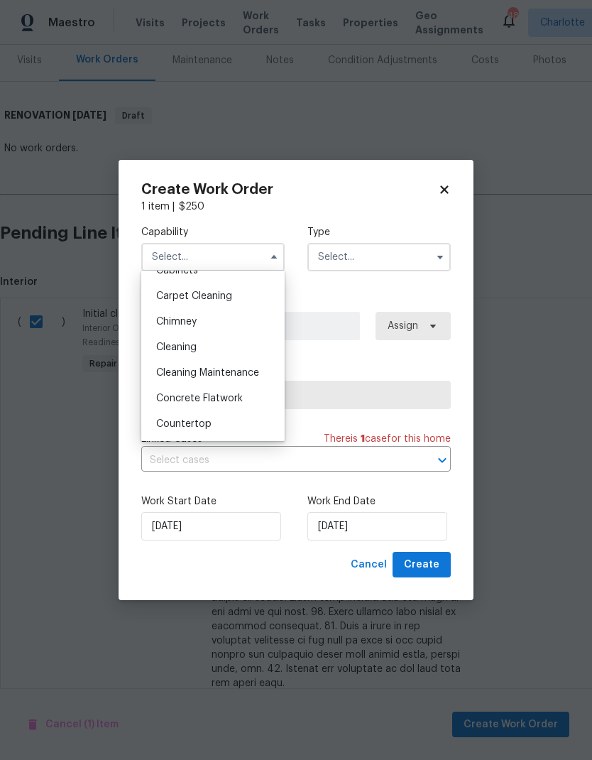
click at [246, 352] on div "Cleaning" at bounding box center [213, 347] width 136 height 26
type input "Cleaning"
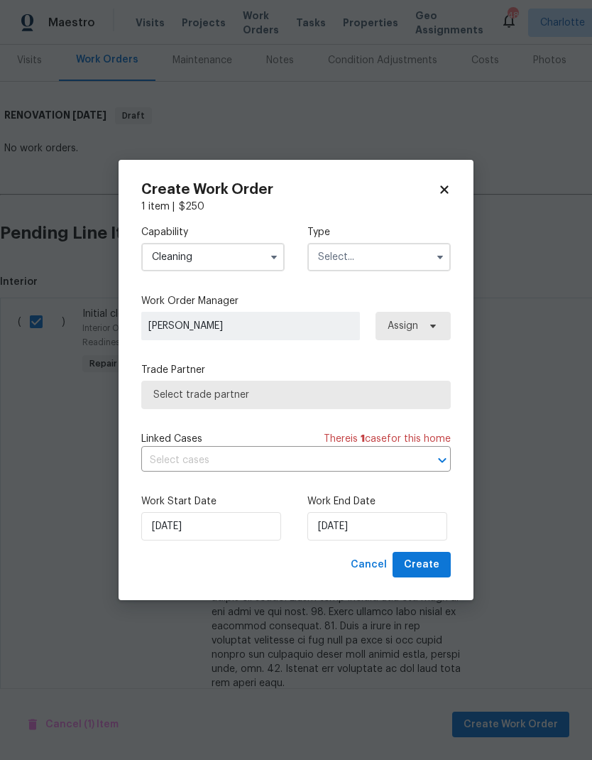
click at [415, 256] on input "text" at bounding box center [378, 257] width 143 height 28
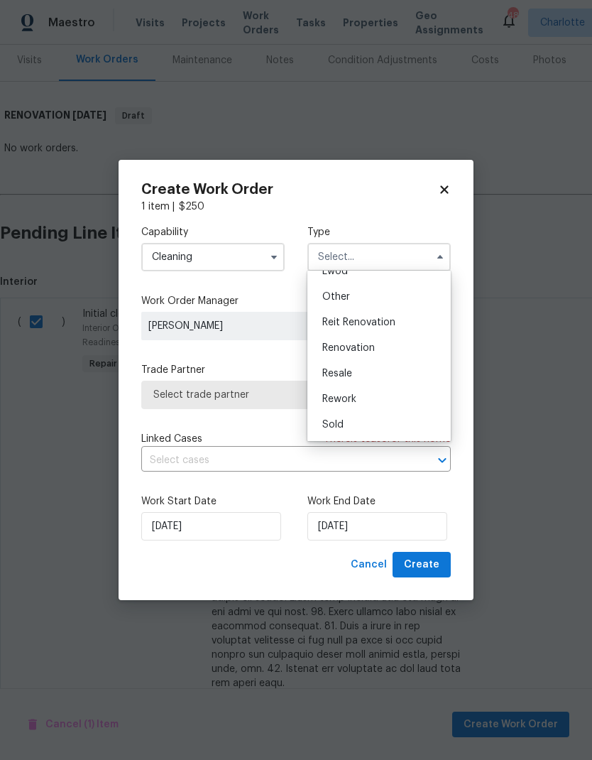
scroll to position [169, 0]
click at [354, 347] on span "Renovation" at bounding box center [348, 348] width 53 height 10
type input "Renovation"
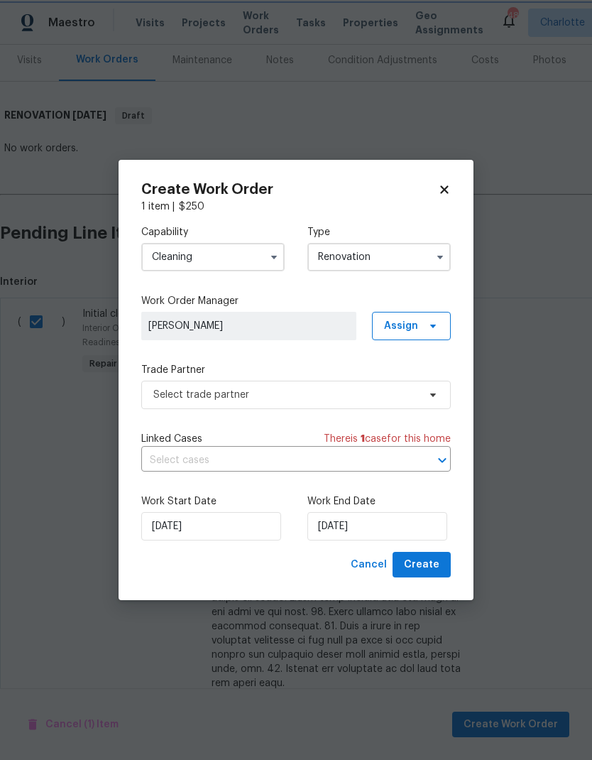
scroll to position [0, 0]
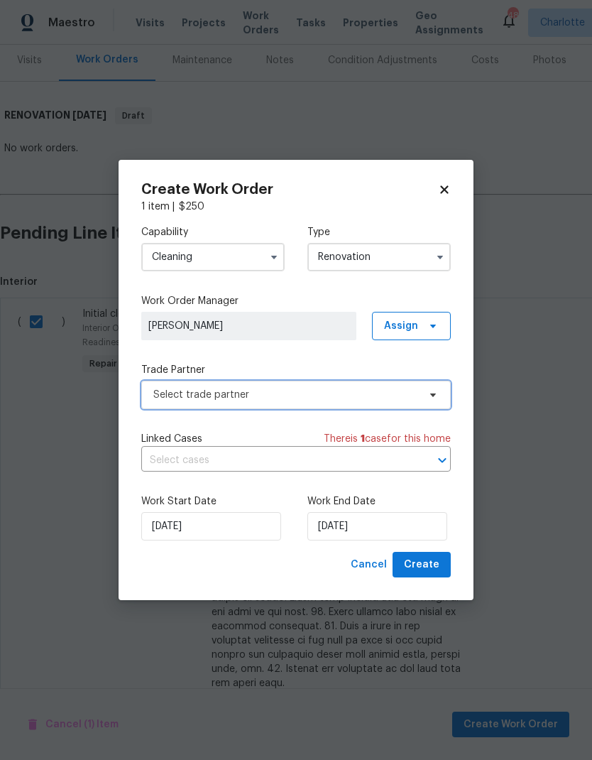
click at [426, 391] on span at bounding box center [431, 394] width 16 height 11
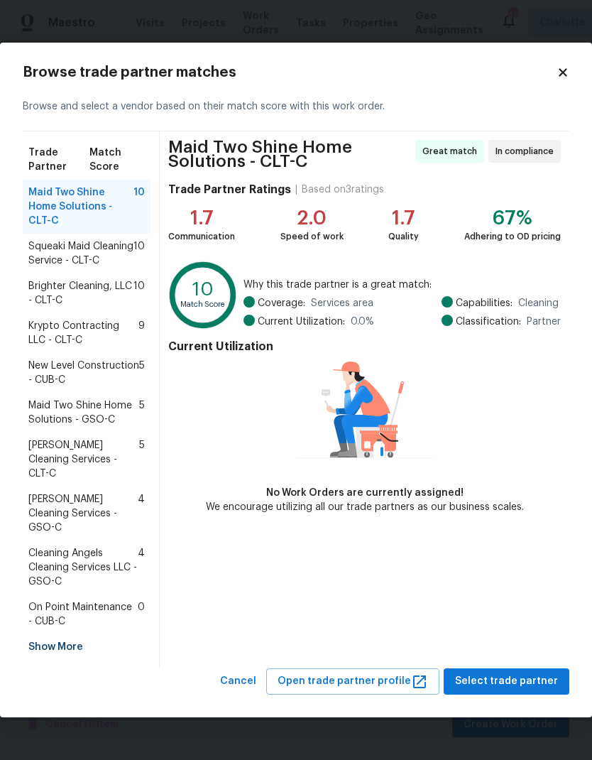
click at [35, 347] on span "Krypto Contracting LLC - CLT-C" at bounding box center [83, 333] width 110 height 28
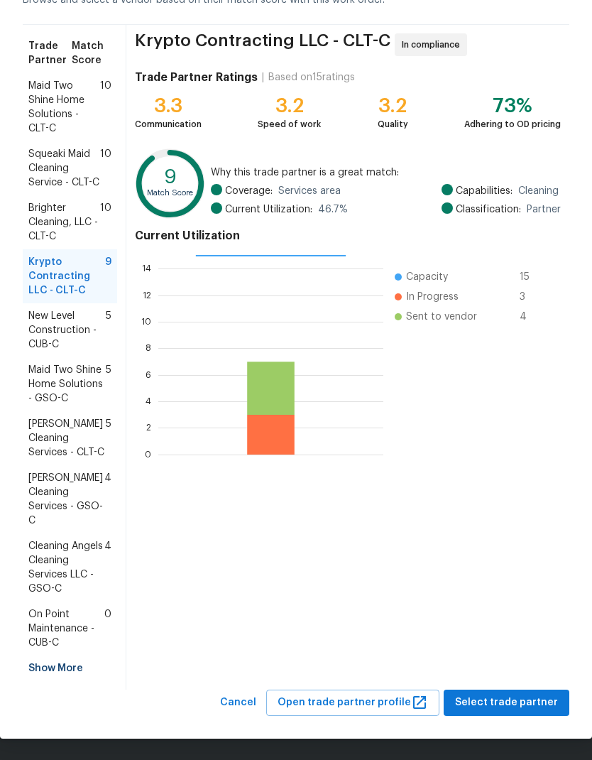
scroll to position [85, 0]
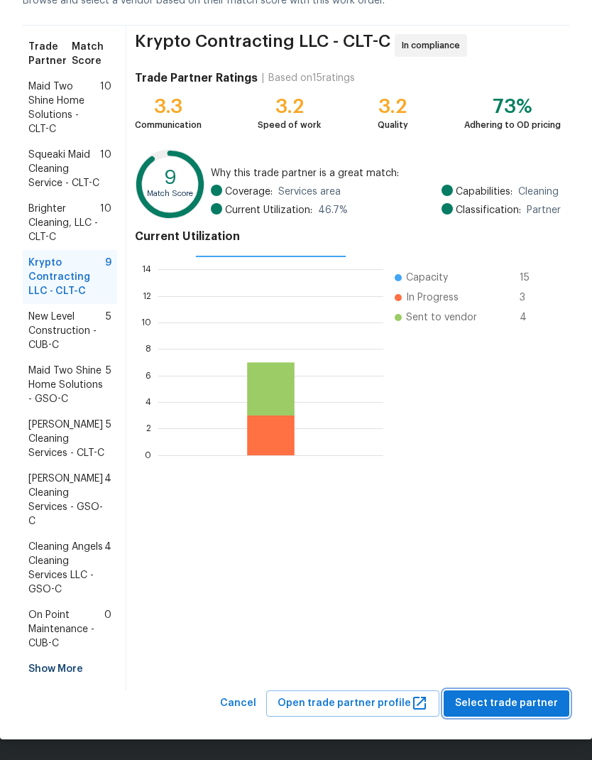
click at [503, 707] on span "Select trade partner" at bounding box center [506, 703] width 103 height 18
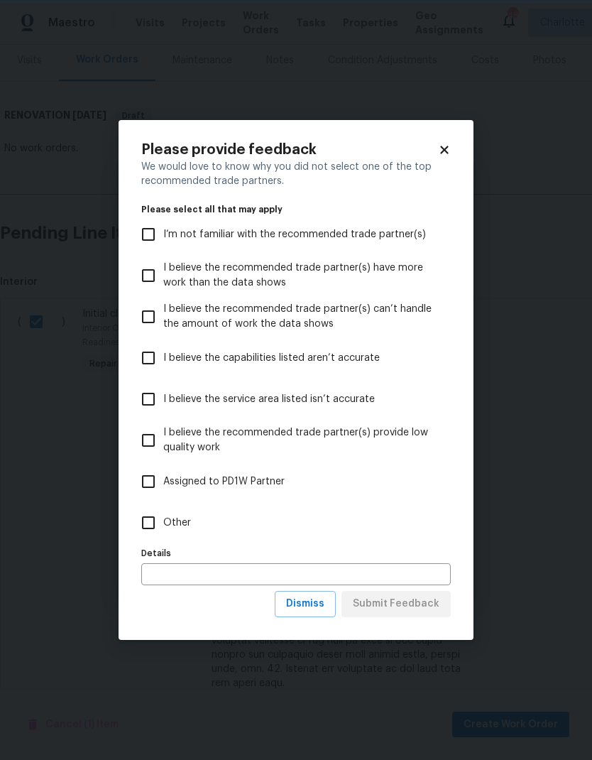
scroll to position [0, 0]
click at [323, 604] on span "Dismiss" at bounding box center [305, 604] width 38 height 18
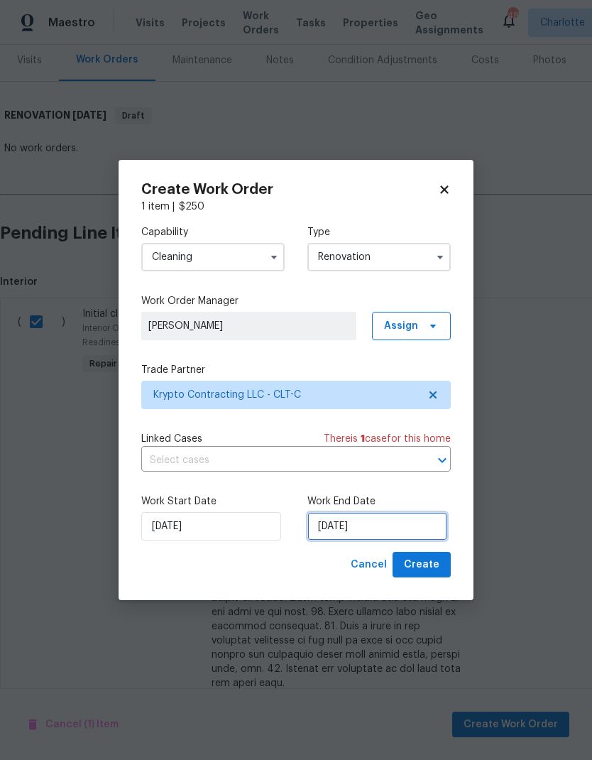
click at [405, 528] on input "10/13/2025" at bounding box center [377, 526] width 140 height 28
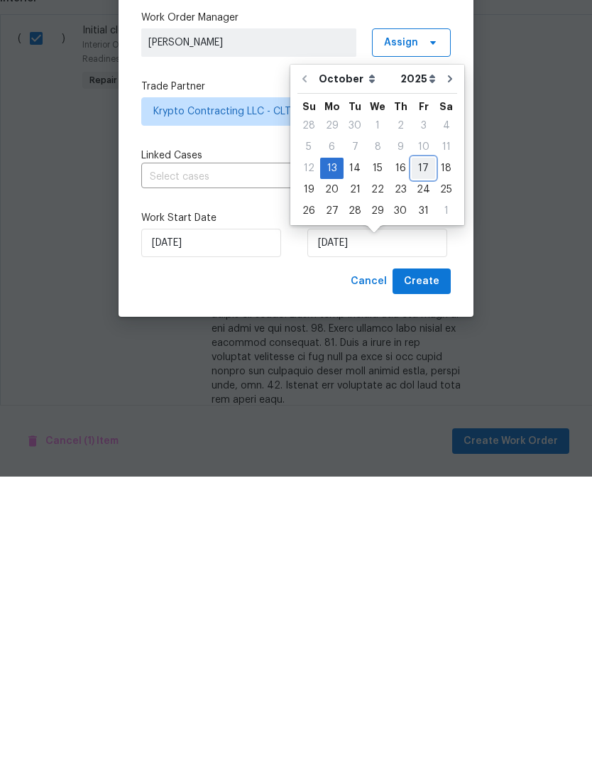
click at [427, 442] on div "17" at bounding box center [423, 452] width 23 height 20
type input "10/17/2025"
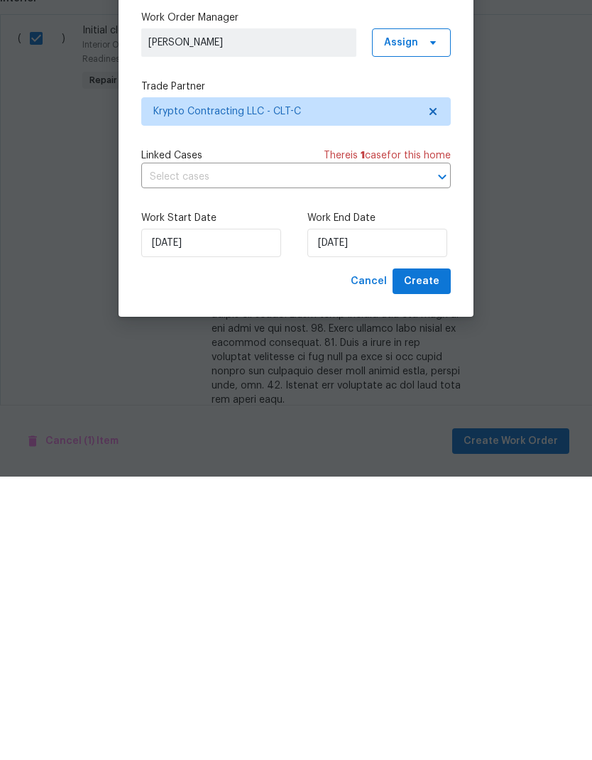
scroll to position [57, 0]
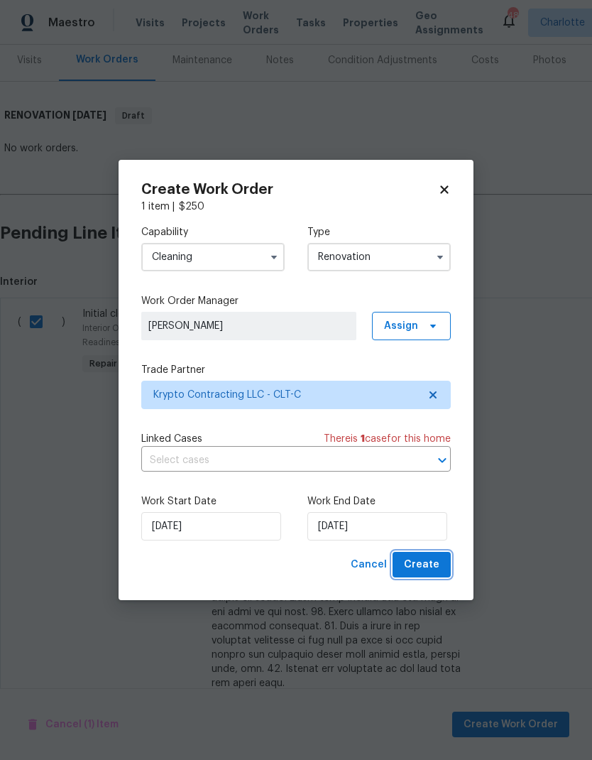
click at [435, 568] on span "Create" at bounding box center [422, 565] width 36 height 18
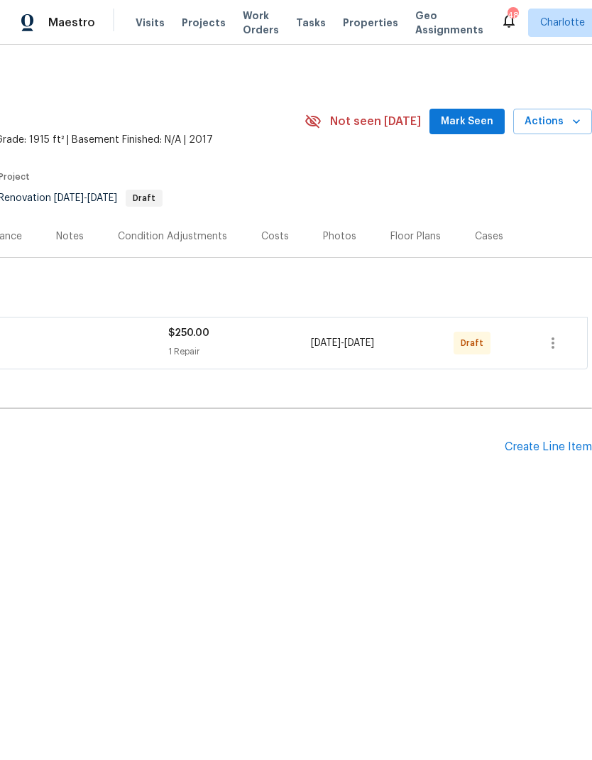
scroll to position [0, 210]
click at [560, 344] on icon "button" at bounding box center [553, 342] width 17 height 17
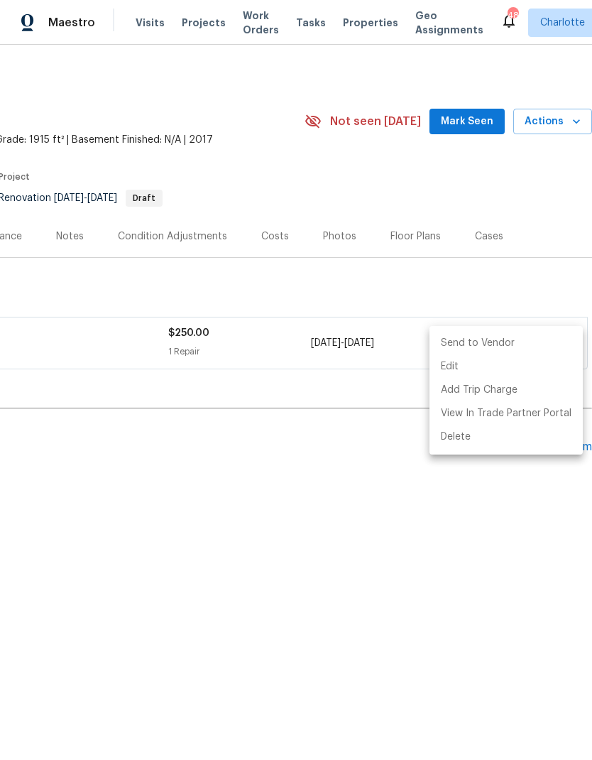
click at [491, 349] on li "Send to Vendor" at bounding box center [506, 343] width 153 height 23
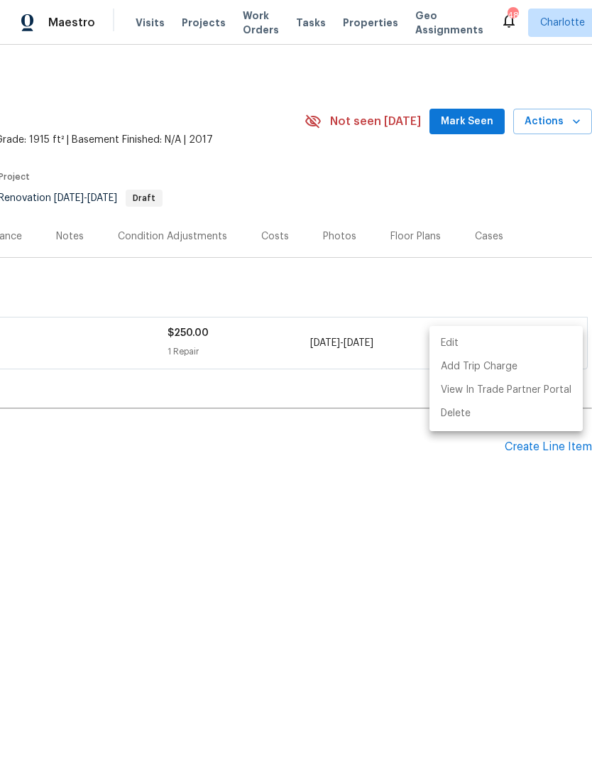
click at [391, 592] on div at bounding box center [296, 380] width 592 height 760
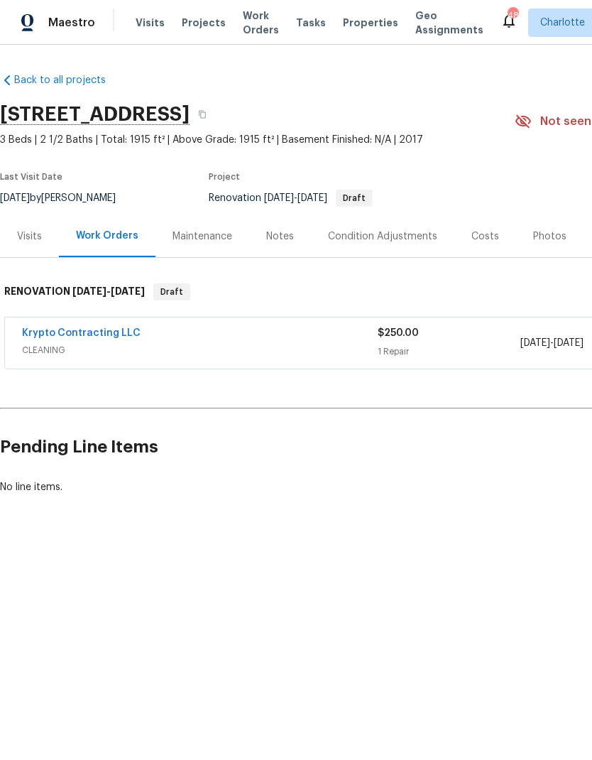
scroll to position [0, -8]
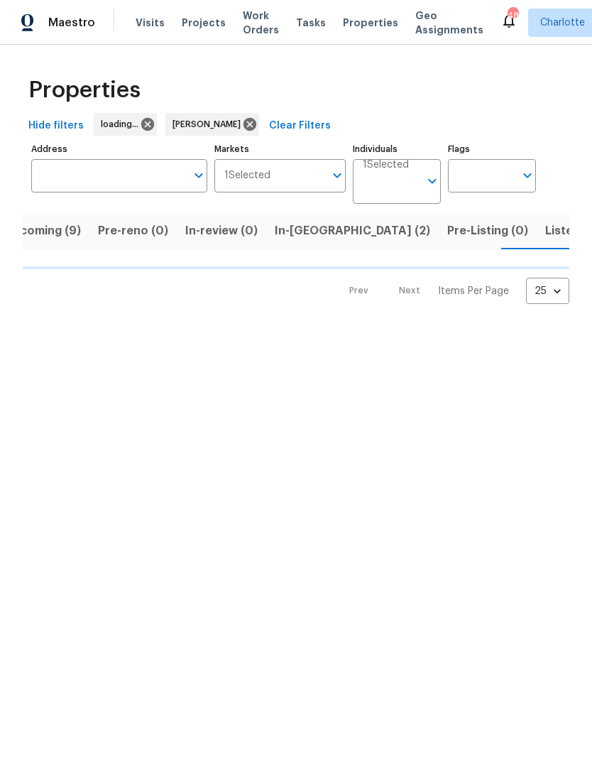
scroll to position [0, 28]
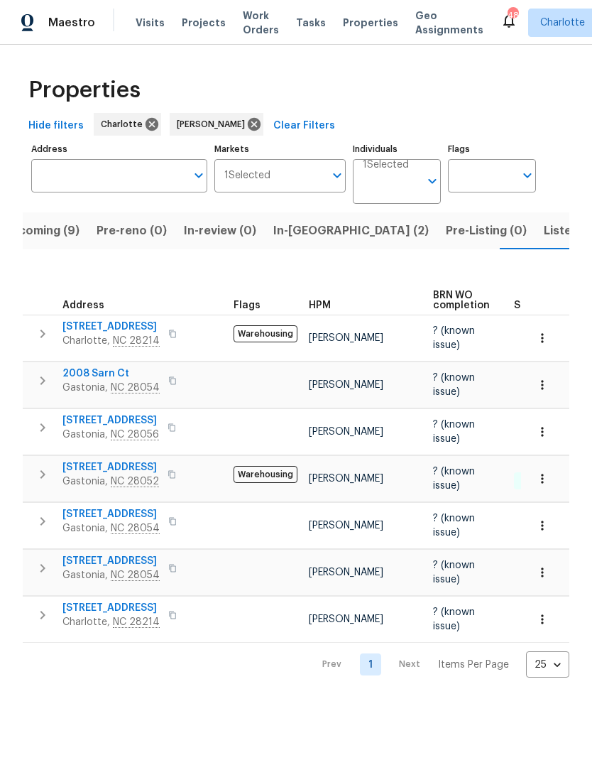
click at [278, 247] on button "In-[GEOGRAPHIC_DATA] (2)" at bounding box center [351, 230] width 173 height 37
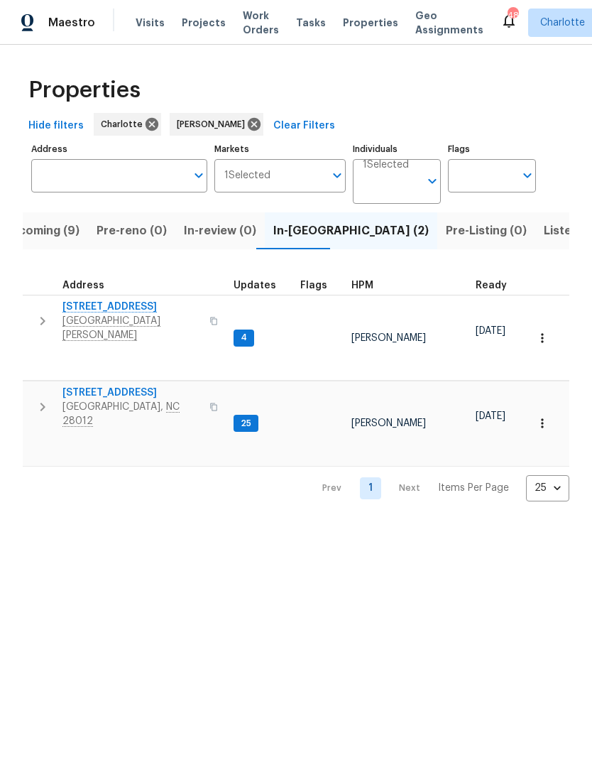
click at [39, 313] on icon "button" at bounding box center [42, 320] width 17 height 17
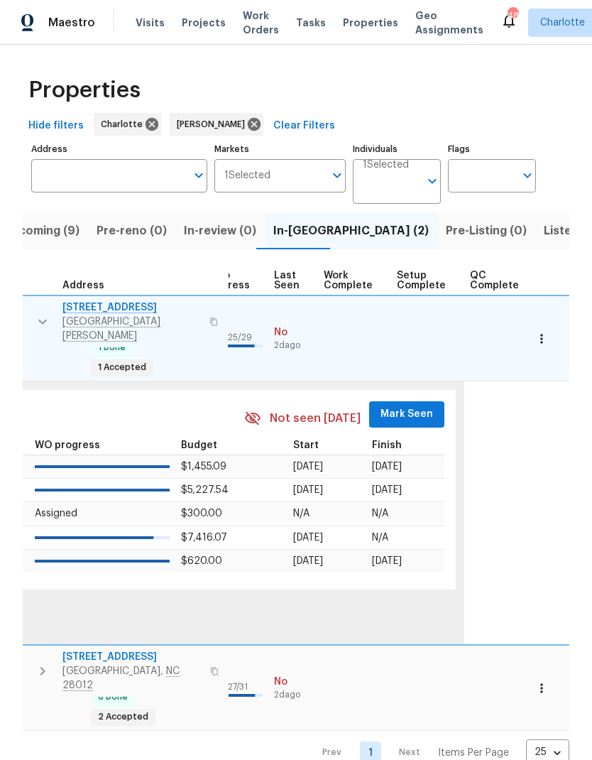
scroll to position [0, 663]
click at [407, 405] on span "Mark Seen" at bounding box center [408, 414] width 53 height 18
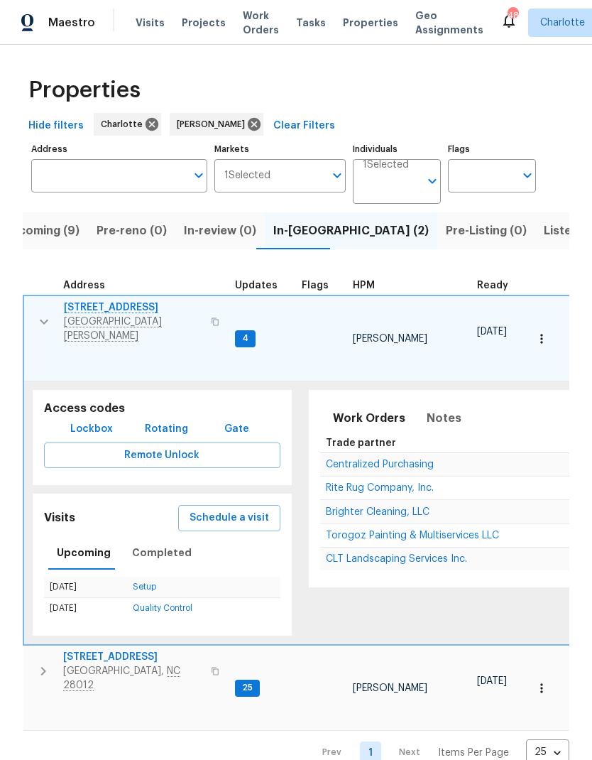
scroll to position [10, 0]
click at [45, 313] on icon "button" at bounding box center [44, 321] width 17 height 17
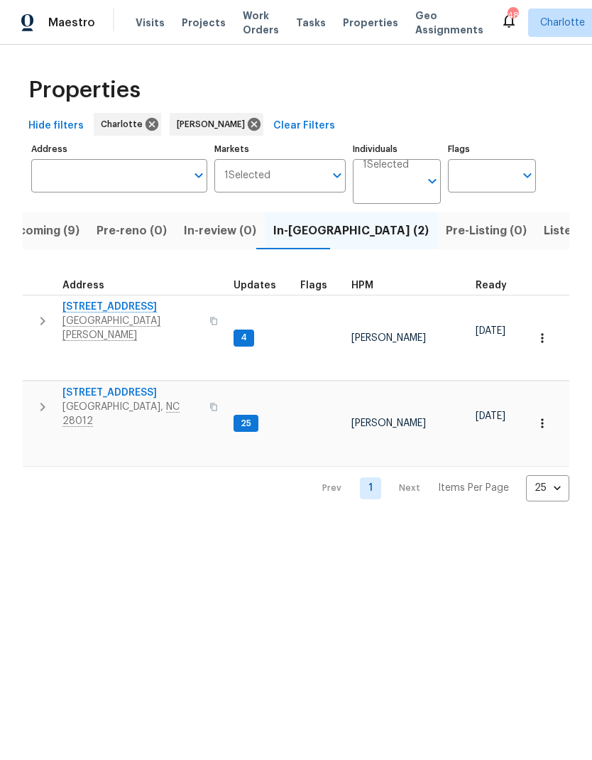
click at [40, 398] on icon "button" at bounding box center [42, 406] width 17 height 17
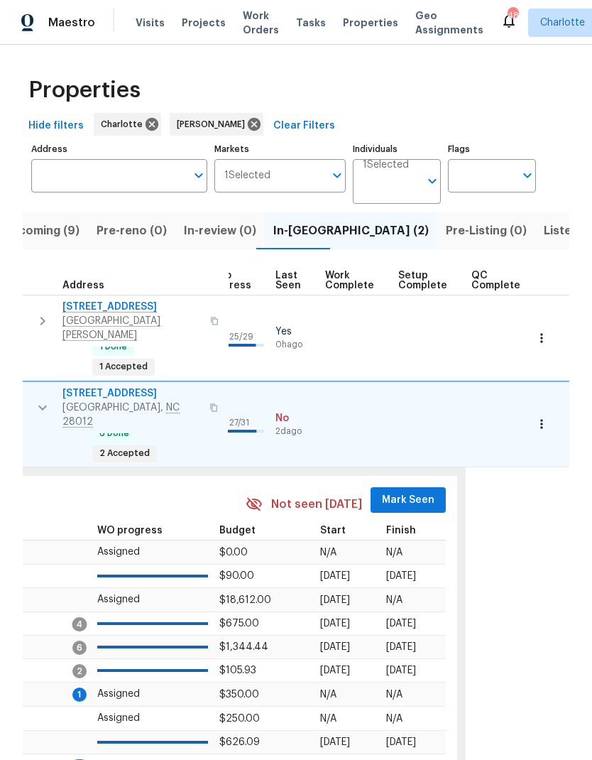
click at [401, 491] on span "Mark Seen" at bounding box center [408, 500] width 53 height 18
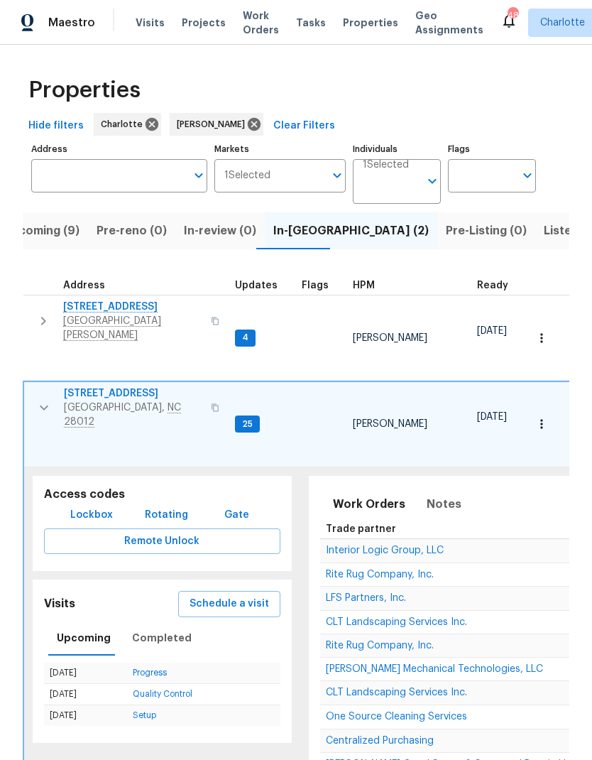
click at [37, 399] on icon "button" at bounding box center [44, 407] width 17 height 17
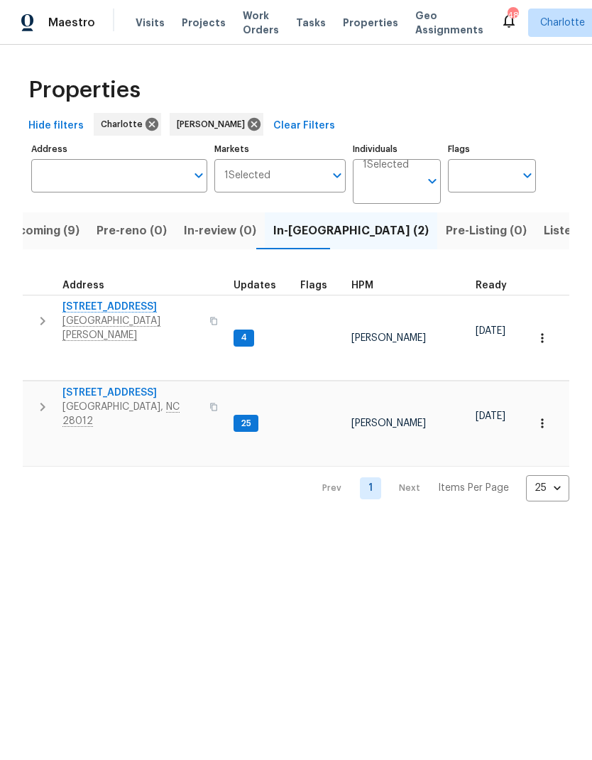
click at [38, 229] on span "Upcoming (9)" at bounding box center [41, 231] width 77 height 20
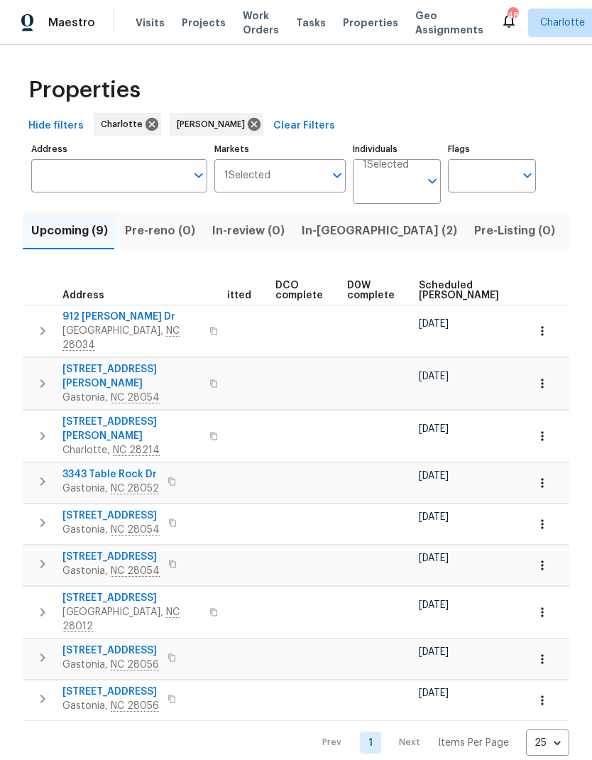
scroll to position [0, 278]
click at [433, 290] on span "Scheduled [PERSON_NAME]" at bounding box center [454, 290] width 80 height 20
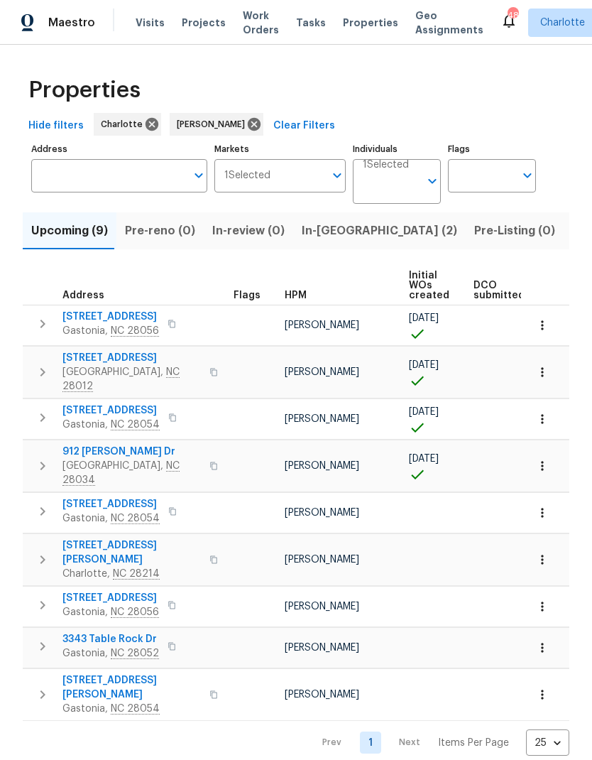
scroll to position [0, -4]
